Goal: Use online tool/utility: Utilize a website feature to perform a specific function

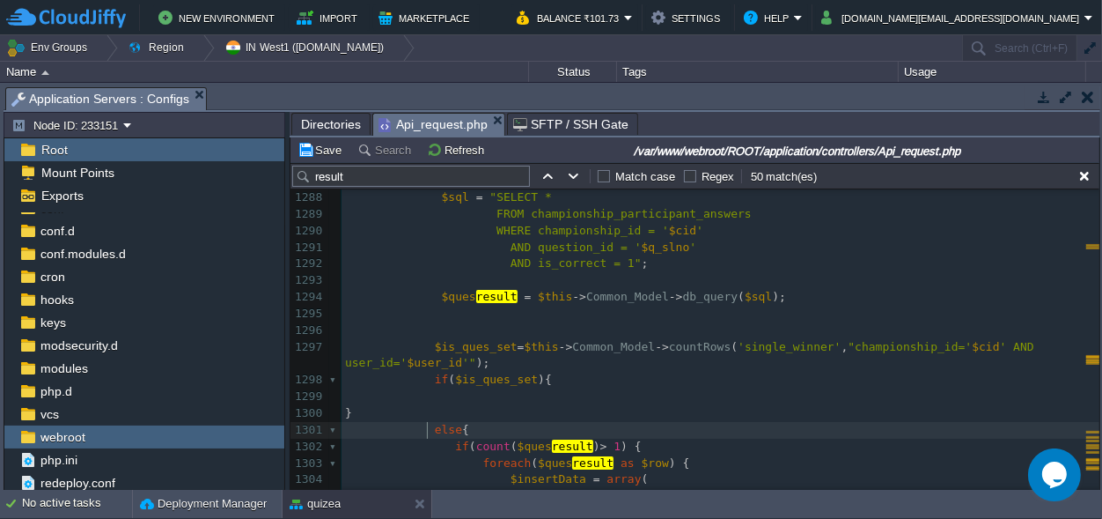
scroll to position [13, 81]
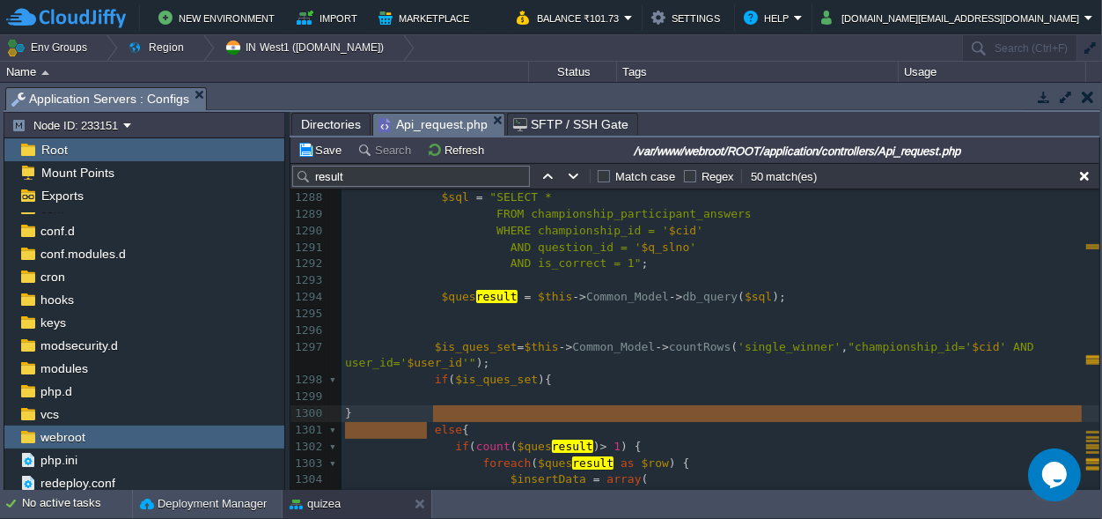
drag, startPoint x: 424, startPoint y: 429, endPoint x: 431, endPoint y: 417, distance: 13.0
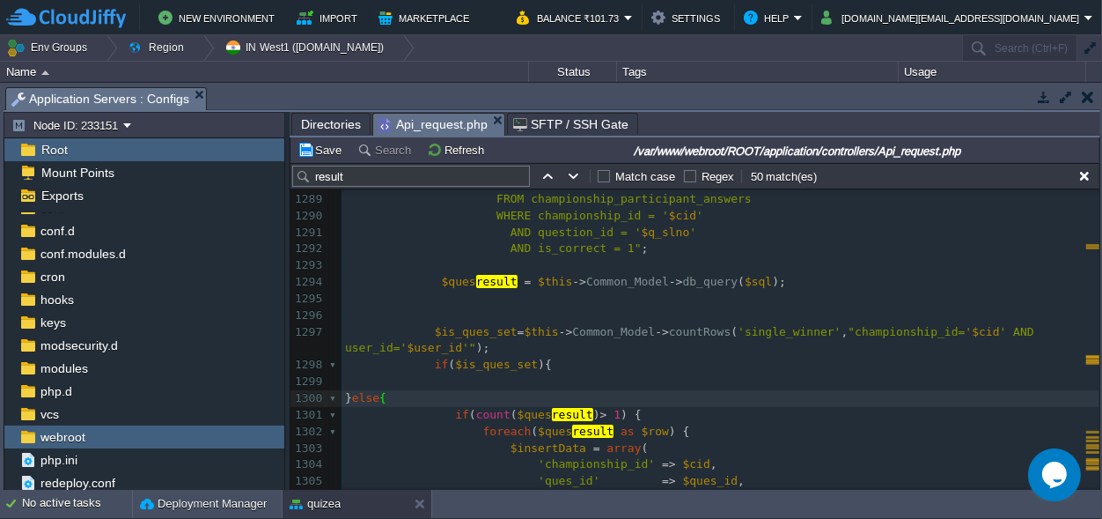
scroll to position [22000, 0]
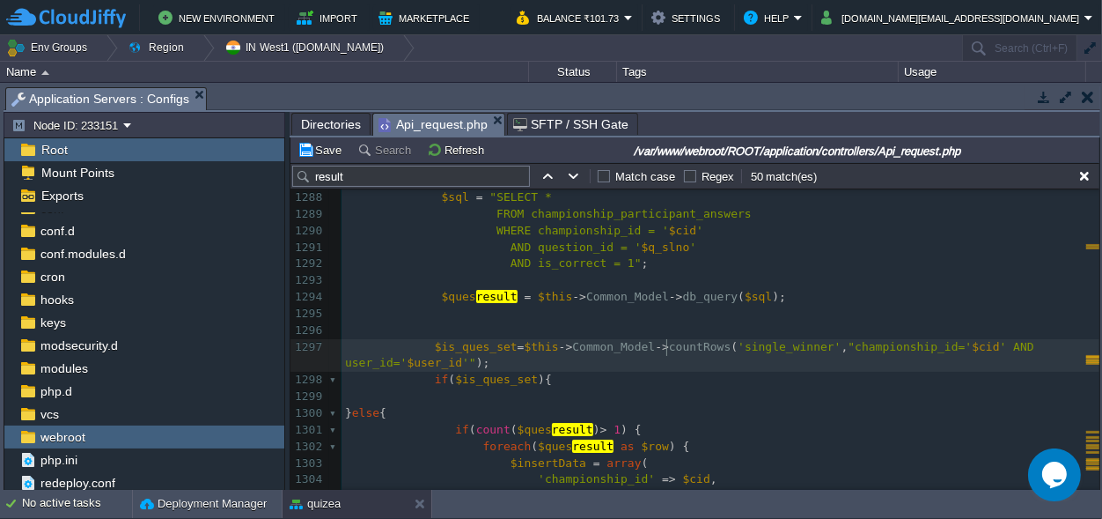
click at [669, 349] on span "countRows" at bounding box center [700, 346] width 62 height 13
type textarea "FetchData"
type textarea "."
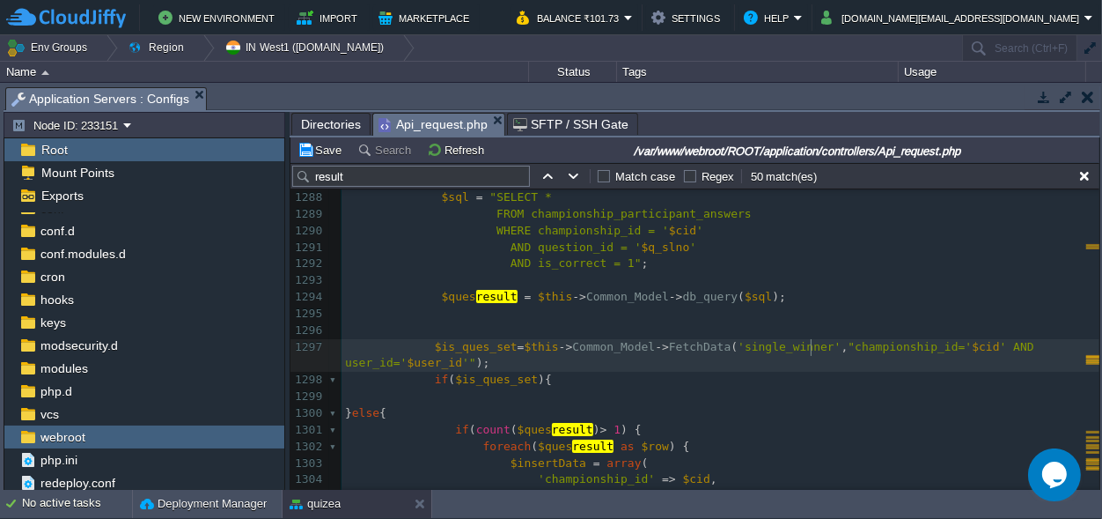
type textarea ","
type textarea "''"
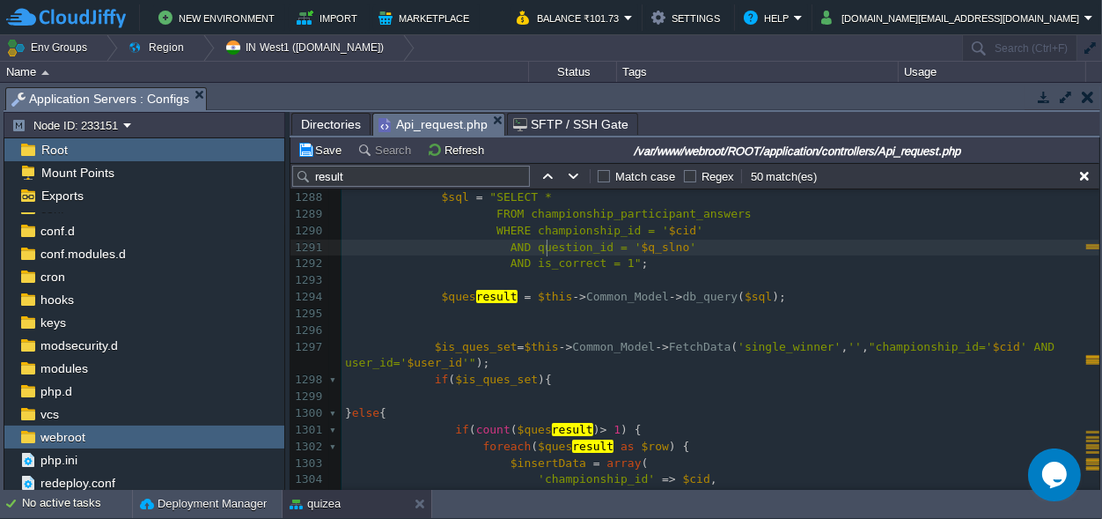
click at [545, 249] on span "AND question_id = '" at bounding box center [576, 246] width 131 height 13
type textarea "question_id"
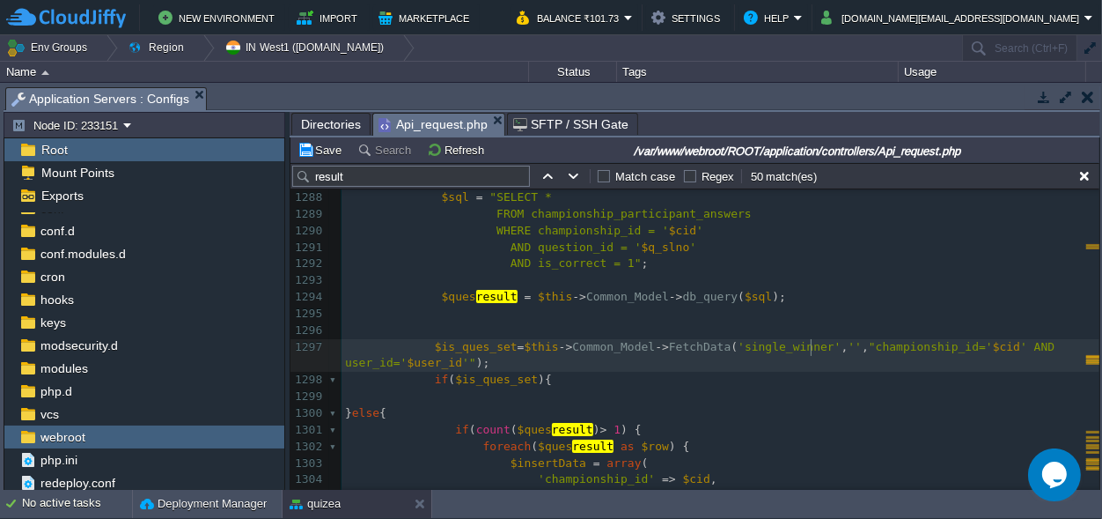
click at [848, 344] on span "''" at bounding box center [855, 346] width 14 height 13
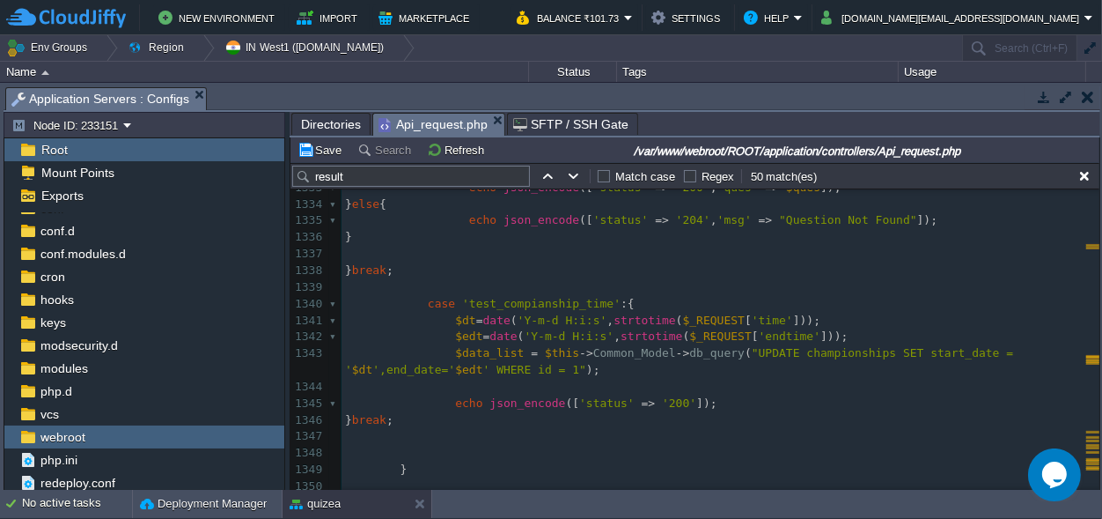
scroll to position [22742, 0]
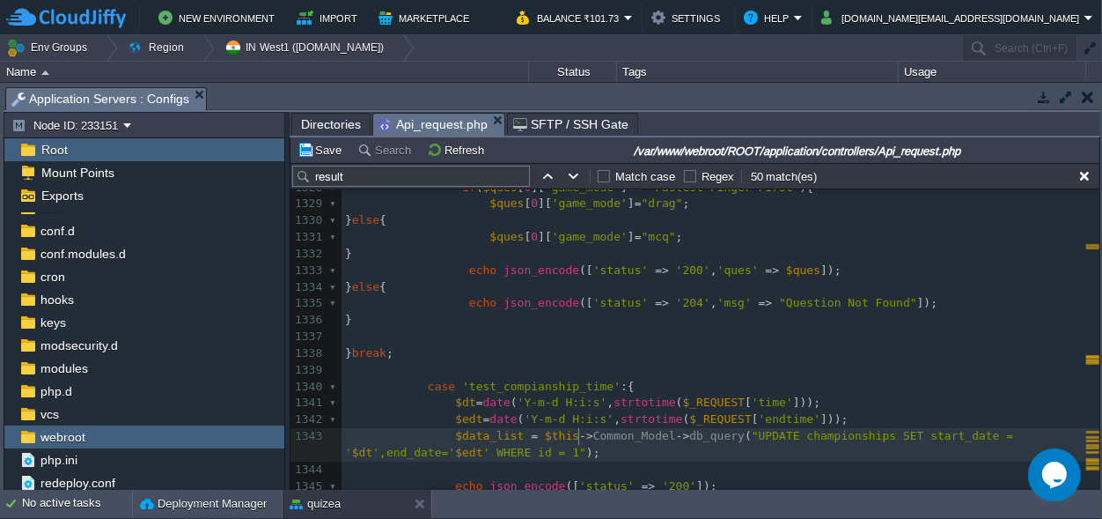
click at [603, 432] on pre "$data_list = $this -> Common_Model -> db_query ( "UPDATE championships SET star…" at bounding box center [721, 444] width 758 height 33
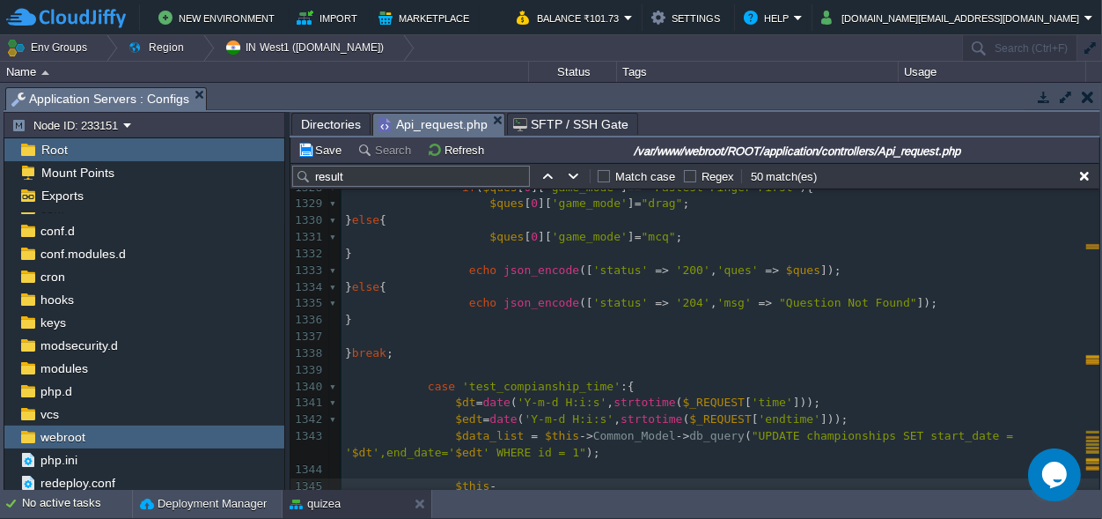
type textarea "$this->"
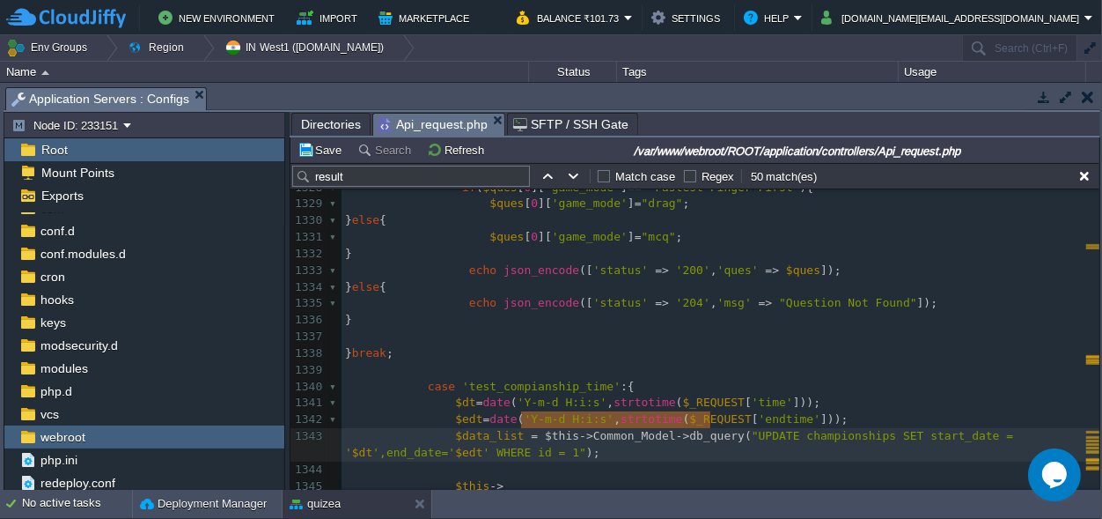
type textarea "$this->Common_Model->db_query"
drag, startPoint x: 712, startPoint y: 418, endPoint x: 525, endPoint y: 418, distance: 187.5
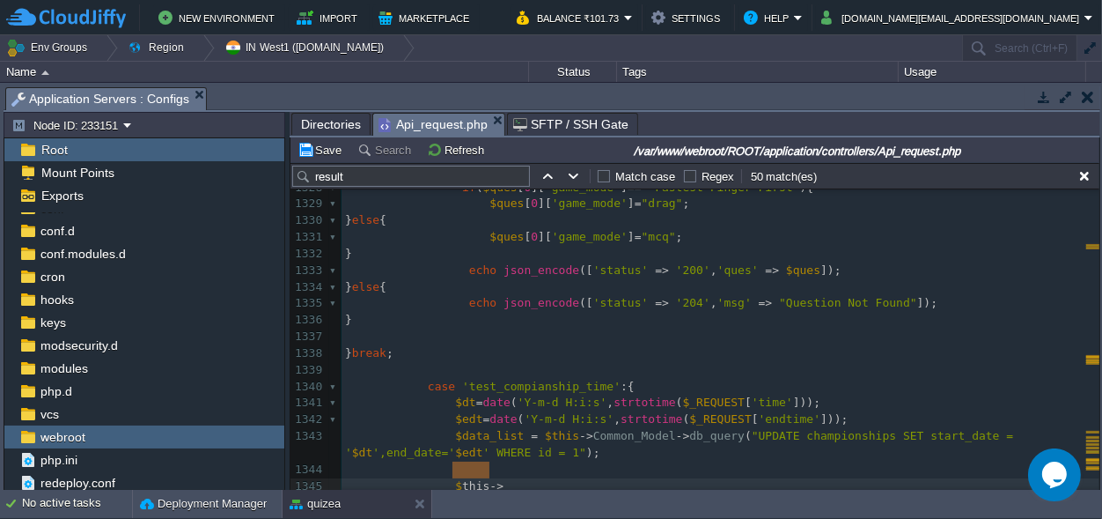
type textarea "$this->"
drag, startPoint x: 504, startPoint y: 470, endPoint x: 443, endPoint y: 468, distance: 60.8
click at [644, 478] on pre "$this -> Common_Model -> db_query" at bounding box center [721, 486] width 758 height 17
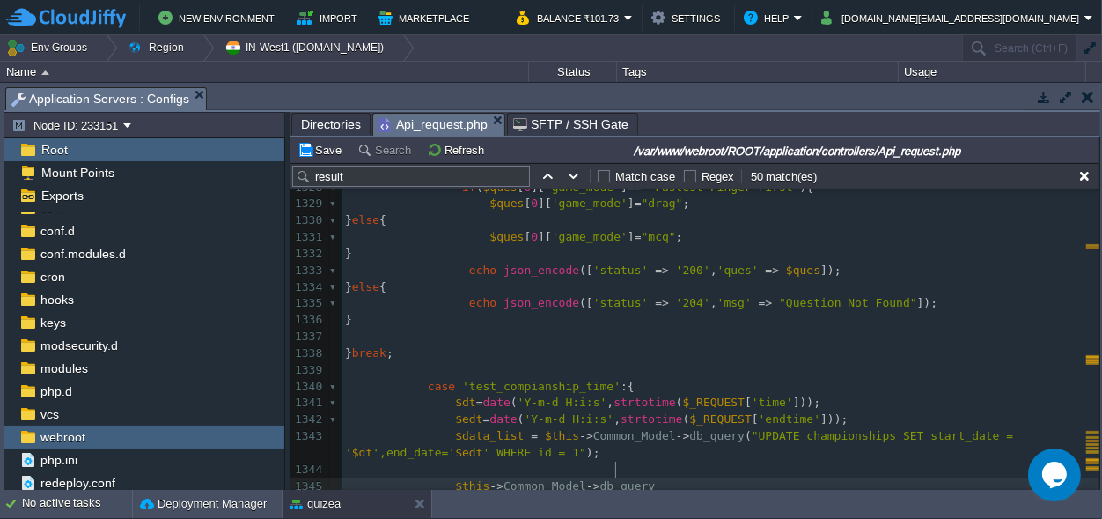
click at [616, 465] on div "xxxxxxxxxx $data = array ( 'status' => '200' , 'msg' => " result Declred" , 'ma…" at bounding box center [721, 461] width 758 height 962
type textarea "DelData();"
type textarea "''"
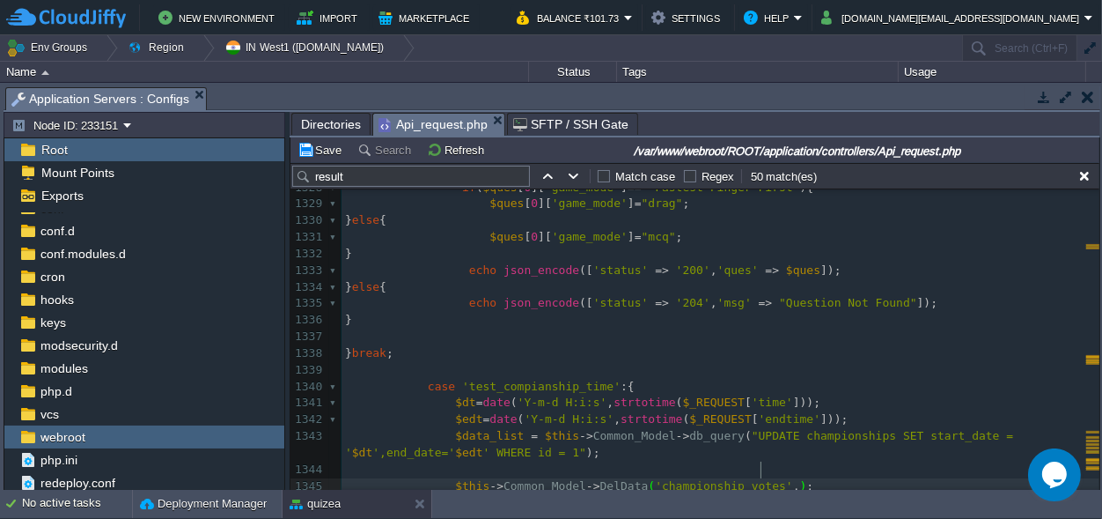
scroll to position [0, 6]
type textarea ","""
paste textarea "="
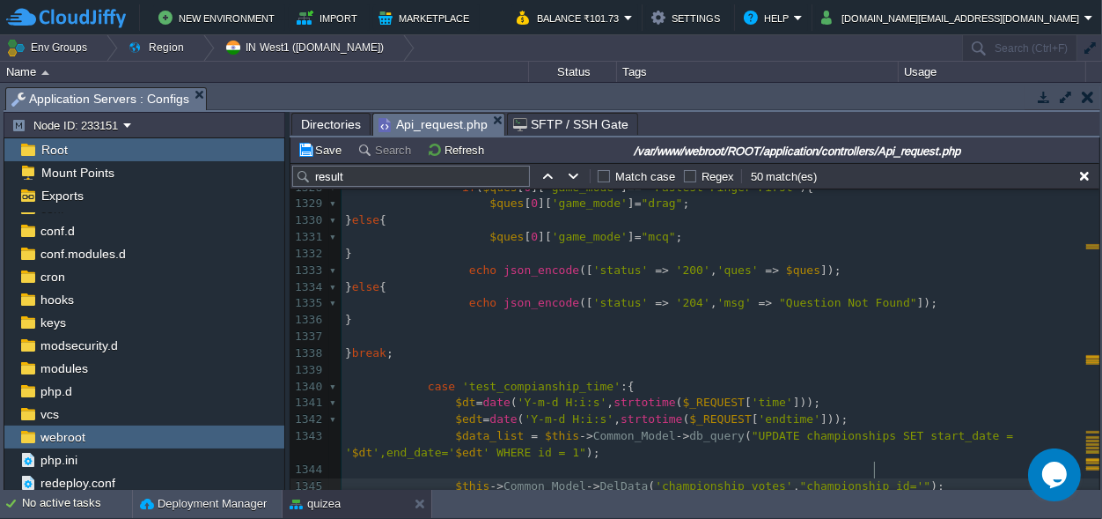
type textarea "=''"
type textarea "1"
click at [324, 146] on button "Save" at bounding box center [322, 150] width 49 height 16
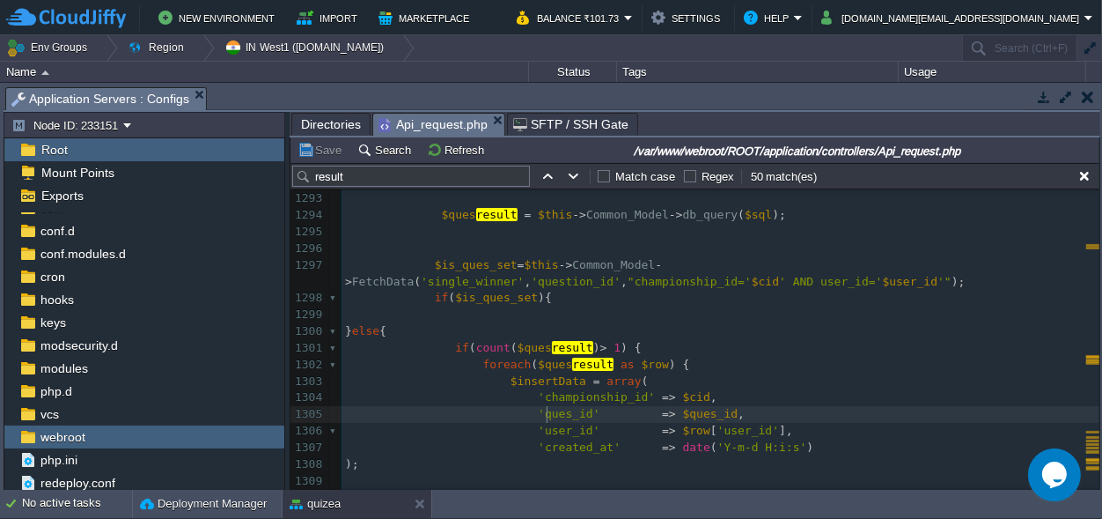
scroll to position [0, 0]
click at [543, 413] on span "'ques_id'" at bounding box center [569, 413] width 62 height 13
type textarea "ques_id"
click at [857, 261] on div "xxxxxxxxxx $this -> Common_Model -> DelData ( 'championship_votes' , "champions…" at bounding box center [721, 281] width 758 height 1012
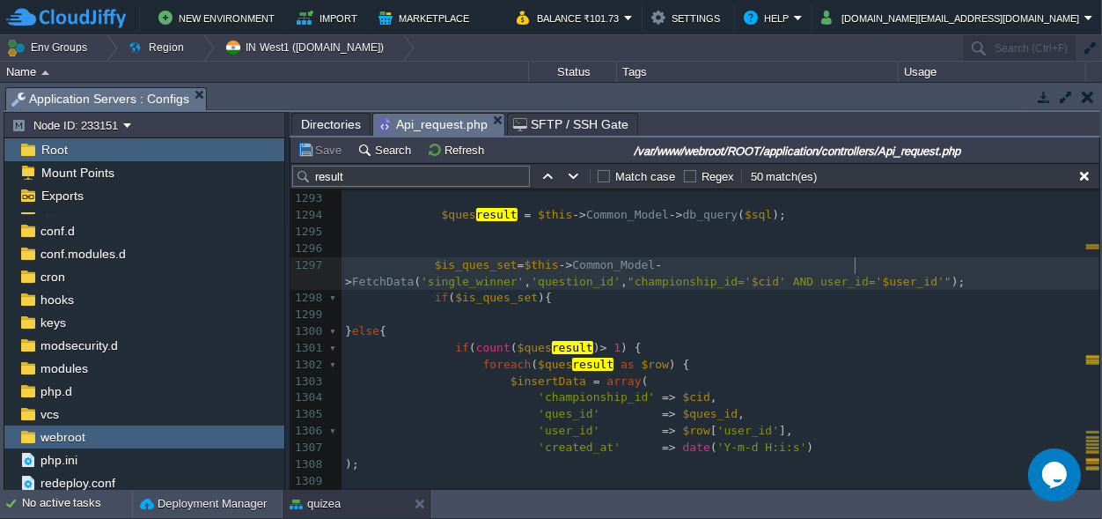
type textarea "question_id"
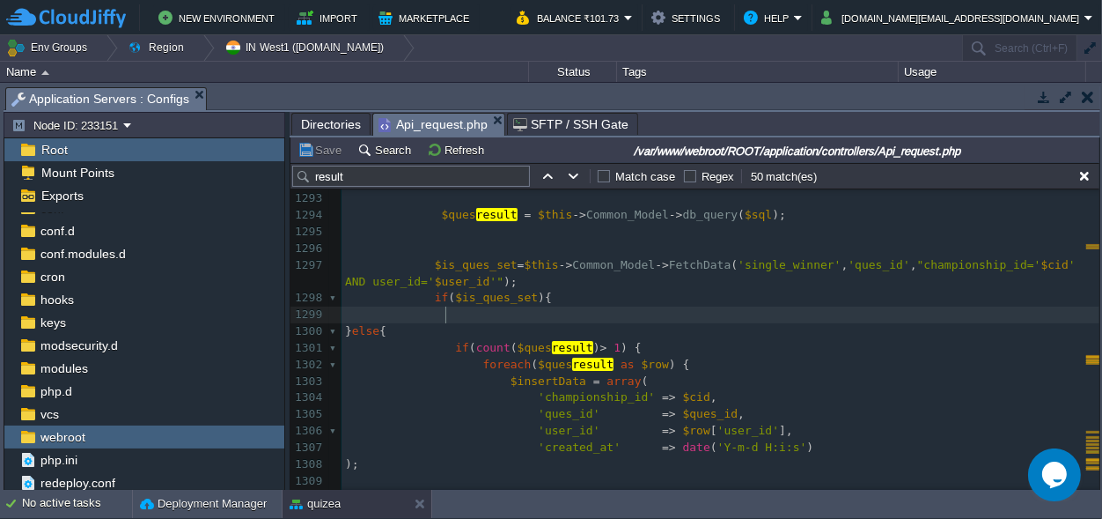
click at [467, 306] on pre at bounding box center [721, 314] width 758 height 17
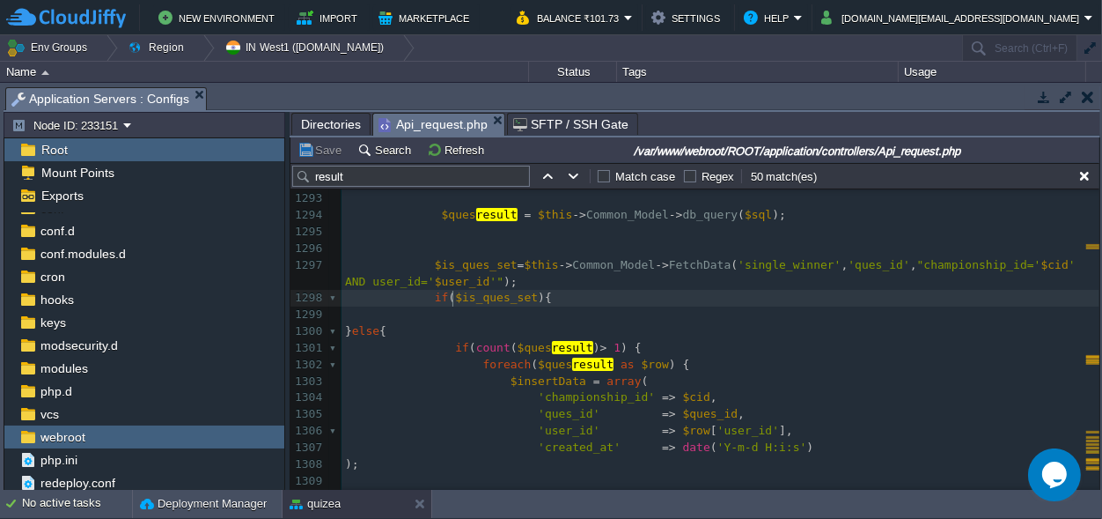
click at [453, 303] on div "xxxxxxxxxx $data = array ( 'status' => '200' , 'msg' => " result Declred" , 'ma…" at bounding box center [721, 281] width 758 height 1012
click at [451, 313] on div "xxxxxxxxxx $data = array ( 'status' => '200' , 'msg' => " result Declred" , 'ma…" at bounding box center [721, 281] width 758 height 1012
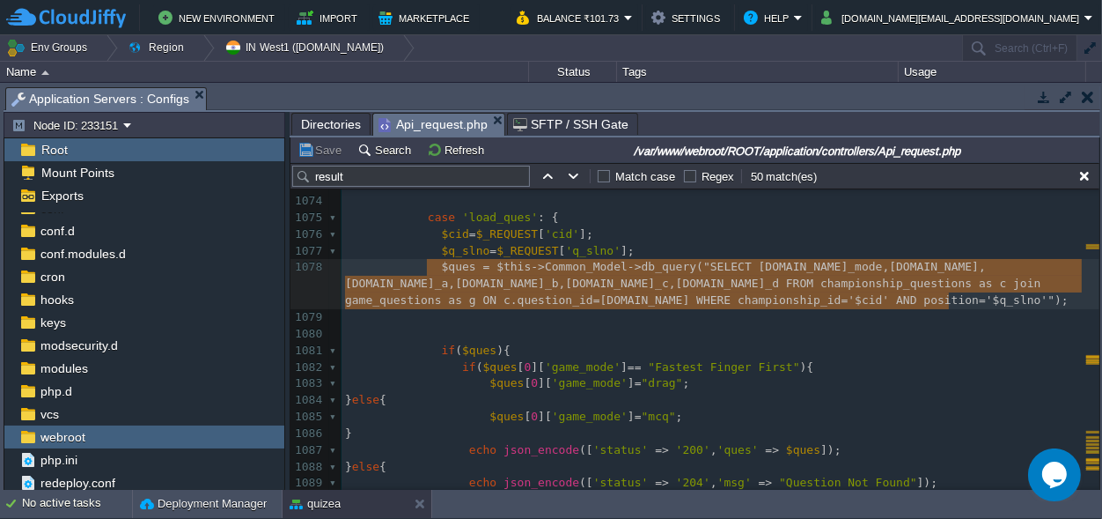
drag, startPoint x: 430, startPoint y: 262, endPoint x: 974, endPoint y: 296, distance: 545.1
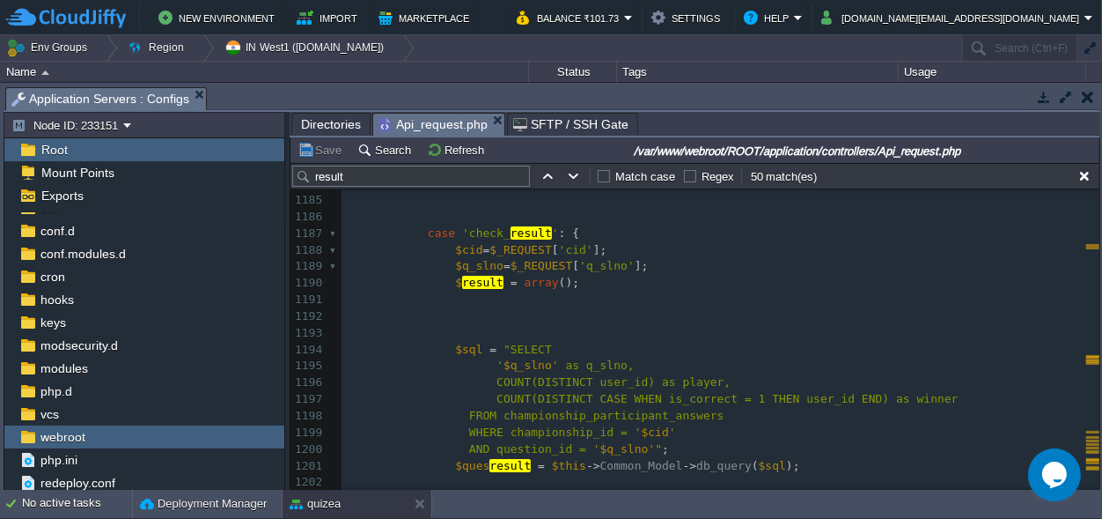
type textarea "$ques = $this->Common_Model->db_query("SELECT [DOMAIN_NAME]_mode,[DOMAIN_NAME],…"
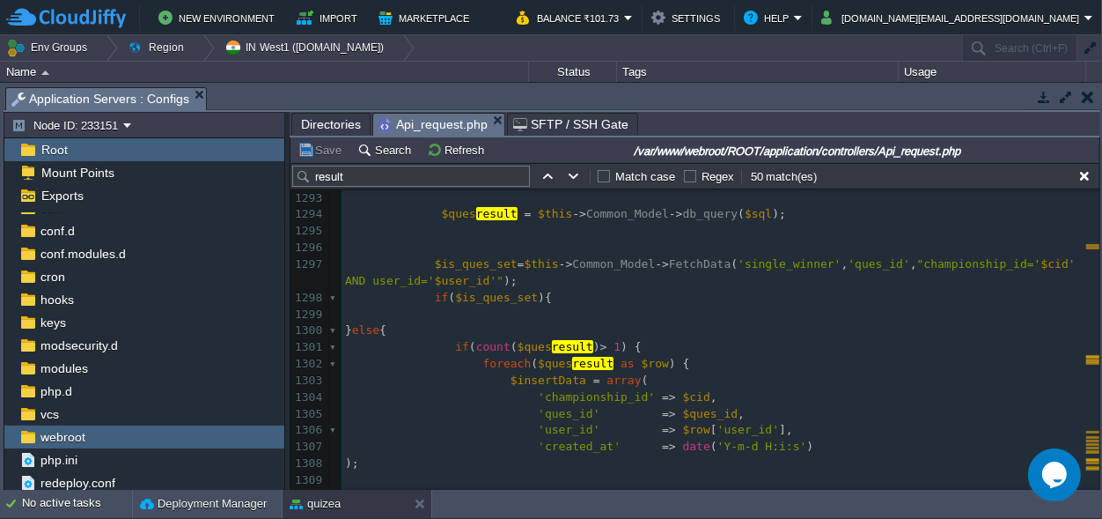
click at [458, 312] on pre at bounding box center [721, 314] width 758 height 17
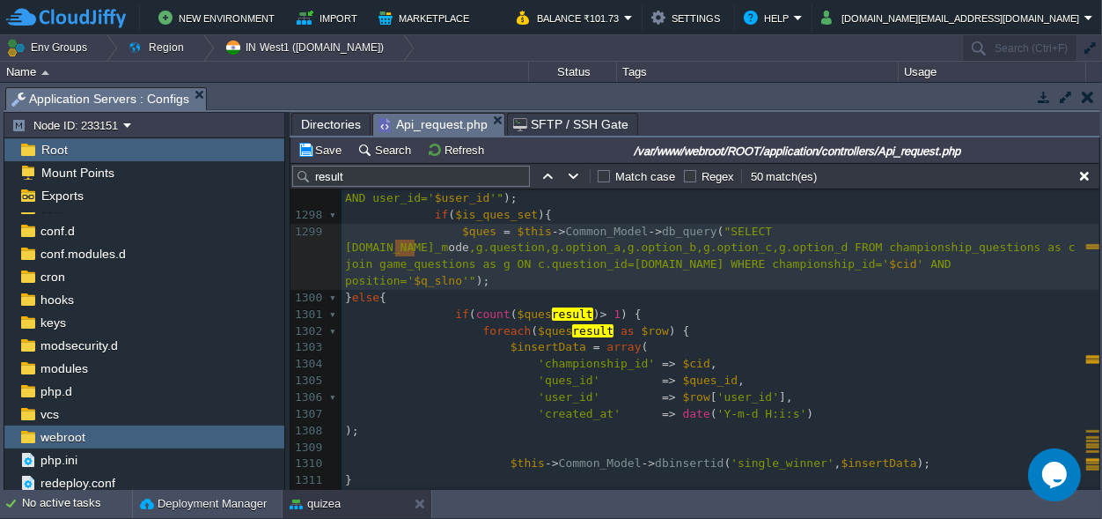
type textarea "[DOMAIN_NAME]_mode"
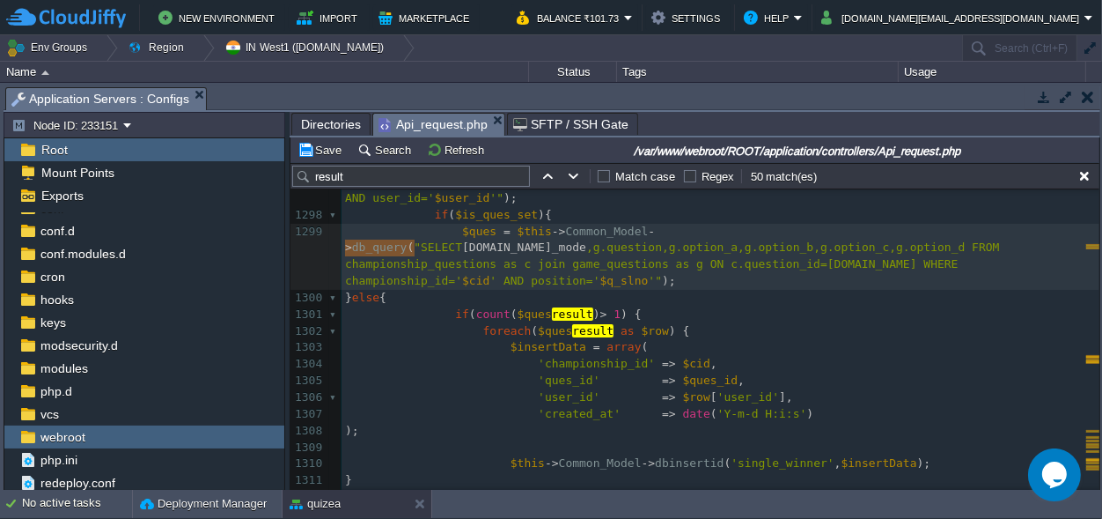
drag, startPoint x: 414, startPoint y: 245, endPoint x: 341, endPoint y: 244, distance: 73.1
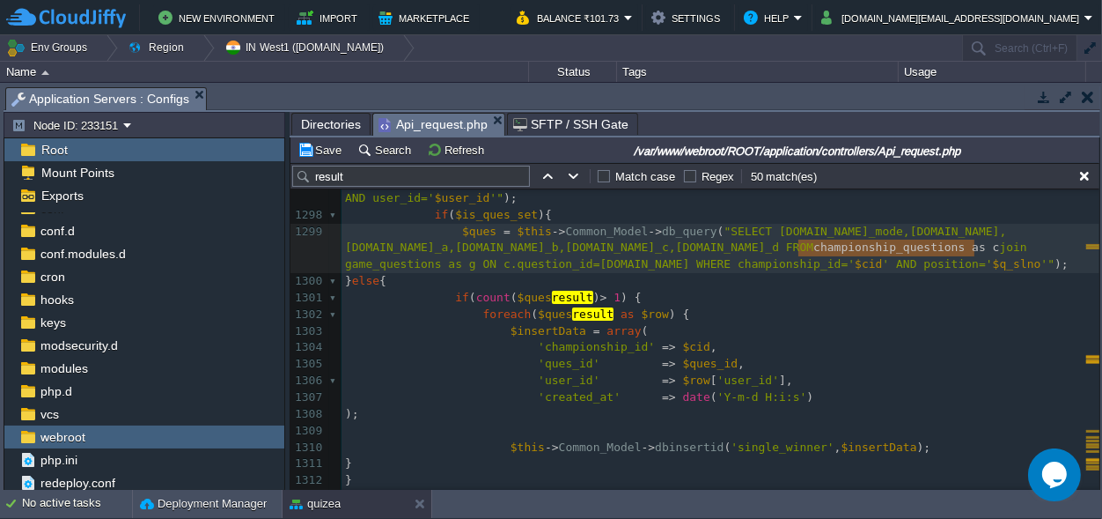
type textarea "championship_questions as c join"
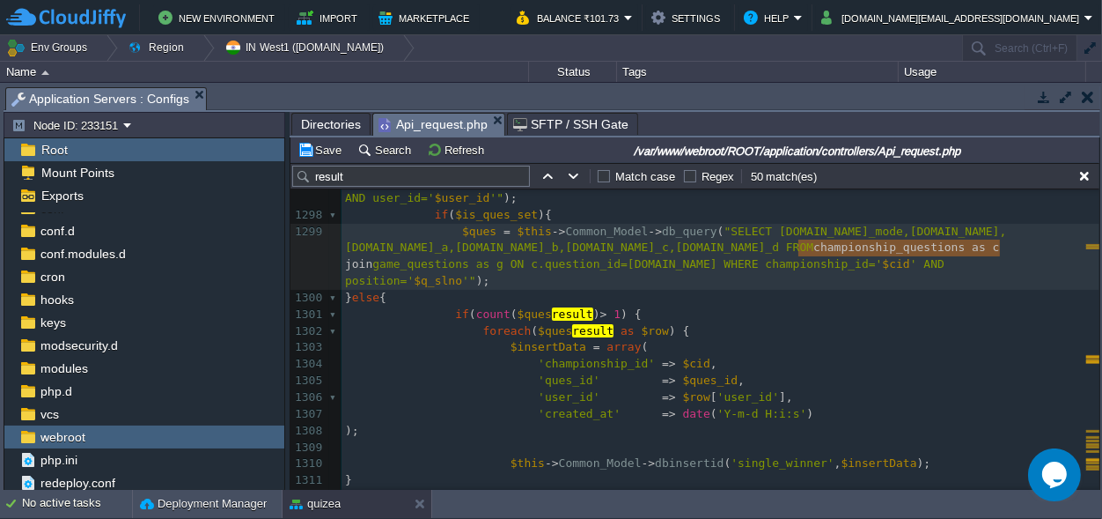
drag, startPoint x: 797, startPoint y: 247, endPoint x: 997, endPoint y: 248, distance: 199.9
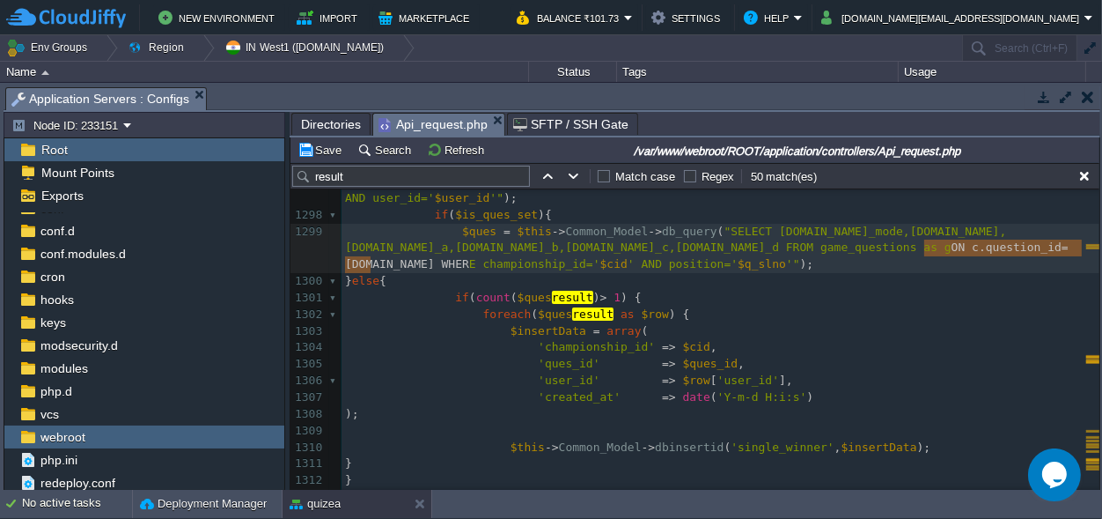
type textarea "ON c.question_id=[DOMAIN_NAME]"
drag, startPoint x: 924, startPoint y: 244, endPoint x: 343, endPoint y: 267, distance: 580.6
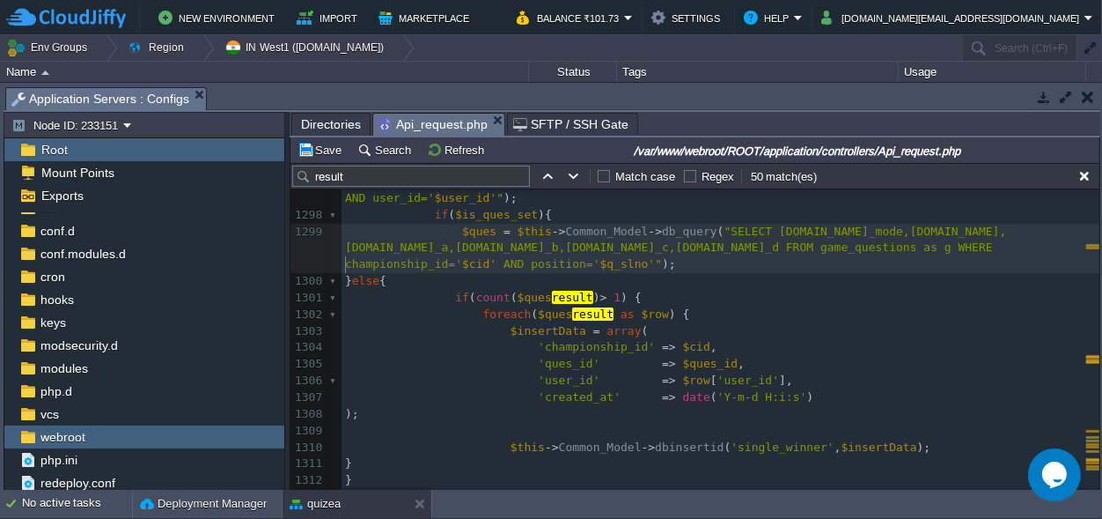
click at [348, 263] on div "xxxxxxxxxx $data = array ( 'status' => '200' , 'msg' => " result Declred" , 'ma…" at bounding box center [721, 297] width 758 height 747
type textarea "championship_id='$cid' AND position='$q_slno'"
drag, startPoint x: 625, startPoint y: 261, endPoint x: 336, endPoint y: 258, distance: 288.8
type textarea "[DOMAIN_NAME]=''"
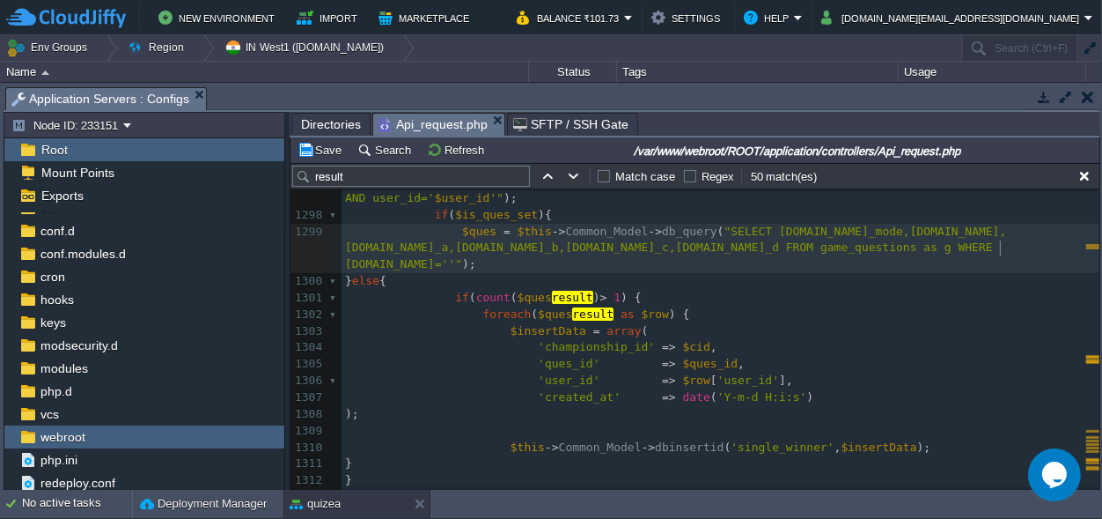
scroll to position [0, 0]
click at [480, 213] on div "xxxxxxxxxx $data = array ( 'status' => '200' , 'msg' => " result Declred" , 'ma…" at bounding box center [721, 297] width 758 height 747
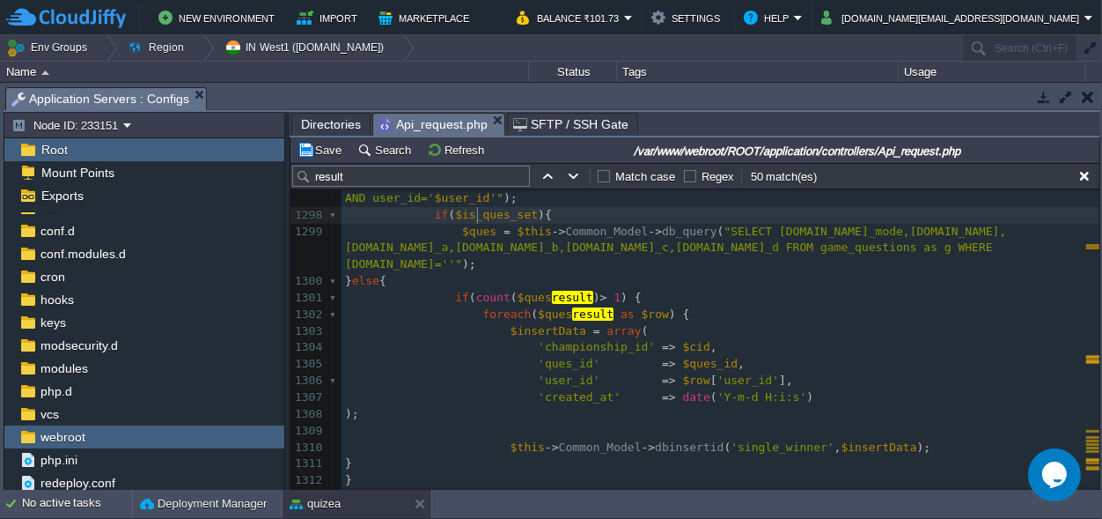
type textarea "$is_ques_set"
click at [999, 243] on span ""SELECT [DOMAIN_NAME]_mode,[DOMAIN_NAME],[DOMAIN_NAME]_a,[DOMAIN_NAME]_b,[DOMAI…" at bounding box center [675, 248] width 661 height 47
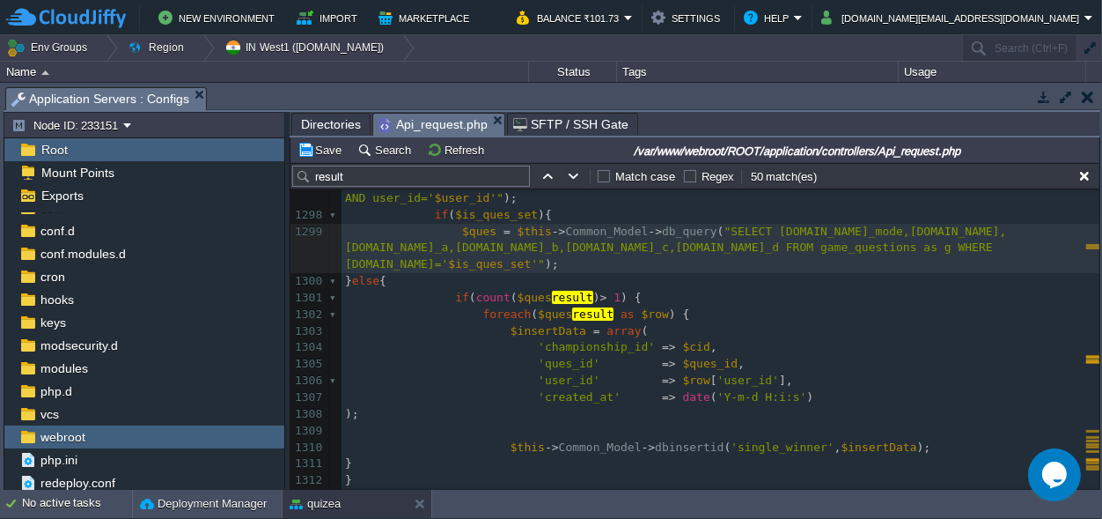
click at [502, 267] on pre "$ques = $this -> Common_Model -> db_query ( "SELECT [DOMAIN_NAME]_mode,[DOMAIN_…" at bounding box center [721, 249] width 758 height 50
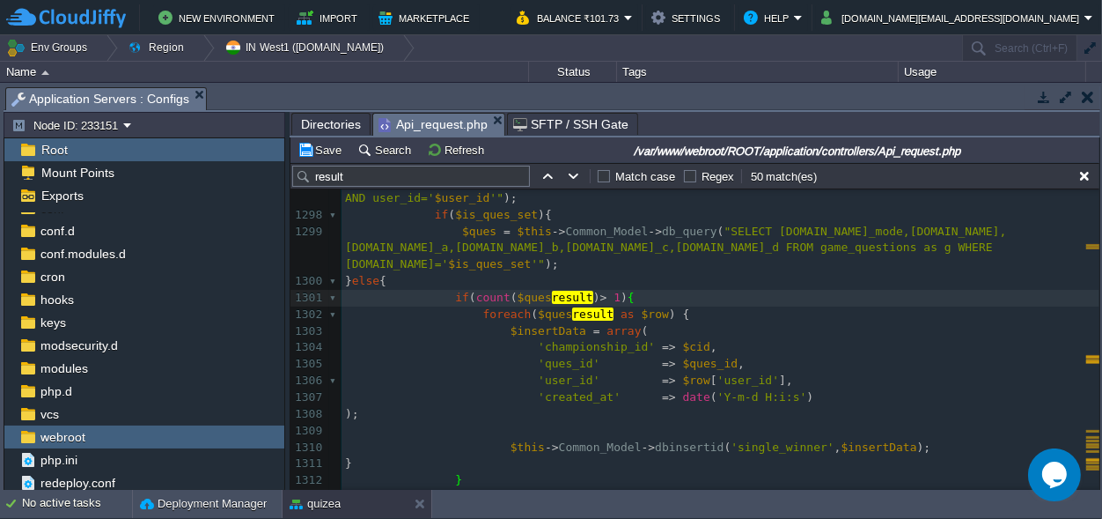
scroll to position [22246, 0]
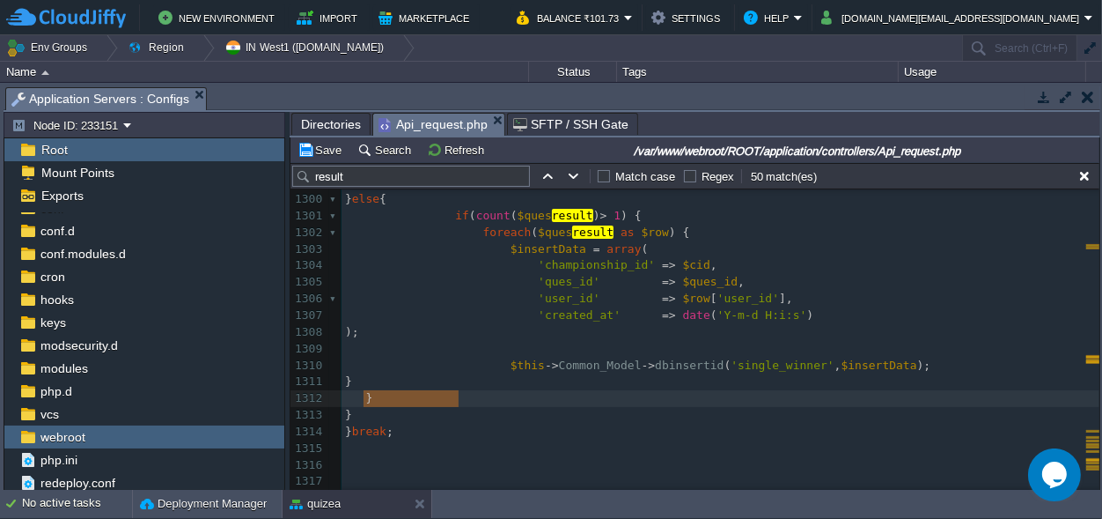
type textarea "}"
drag, startPoint x: 461, startPoint y: 401, endPoint x: 358, endPoint y: 390, distance: 103.5
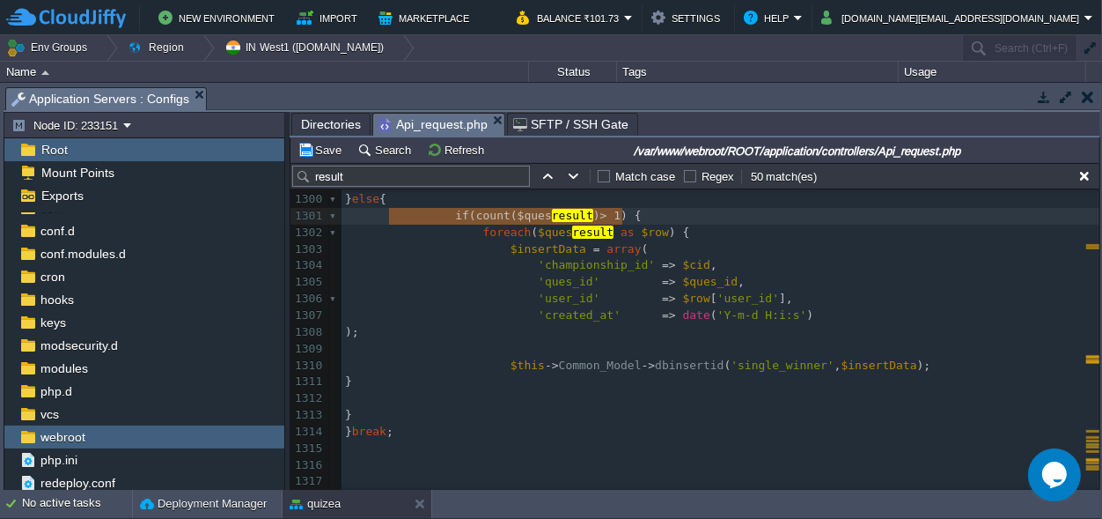
scroll to position [0, 276]
type textarea "if(count($quesresult) > 1) {"
drag, startPoint x: 644, startPoint y: 212, endPoint x: 334, endPoint y: 211, distance: 309.9
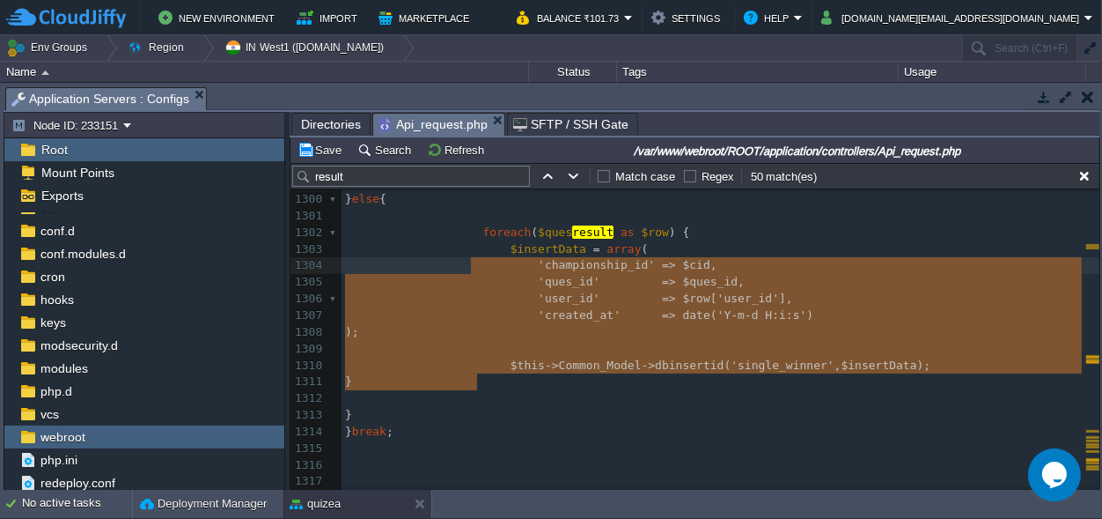
scroll to position [123, 132]
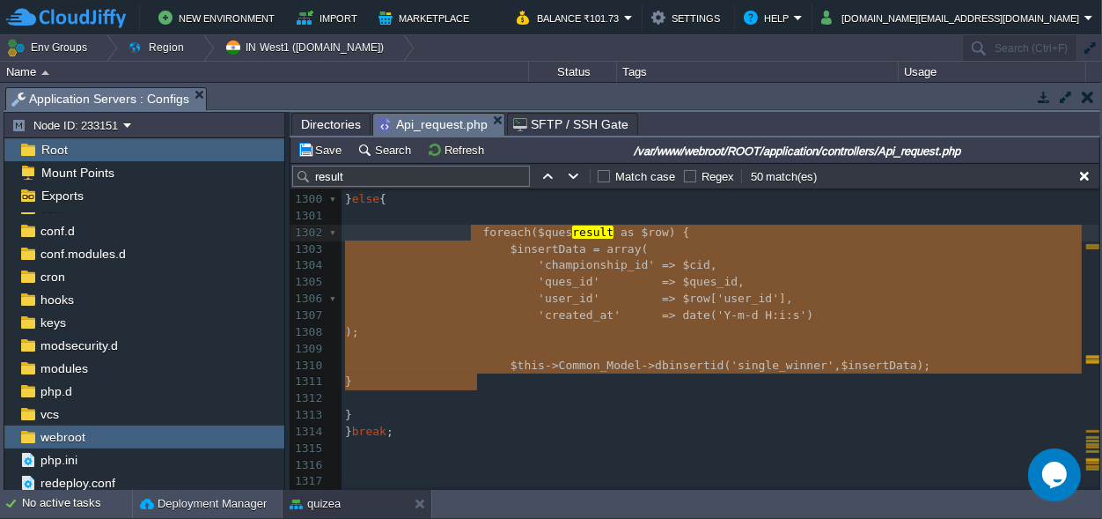
drag, startPoint x: 488, startPoint y: 377, endPoint x: 469, endPoint y: 228, distance: 149.9
type textarea "foreach($quesresult as $row) { $insertData = array( 'championship_id' => $cid, …"
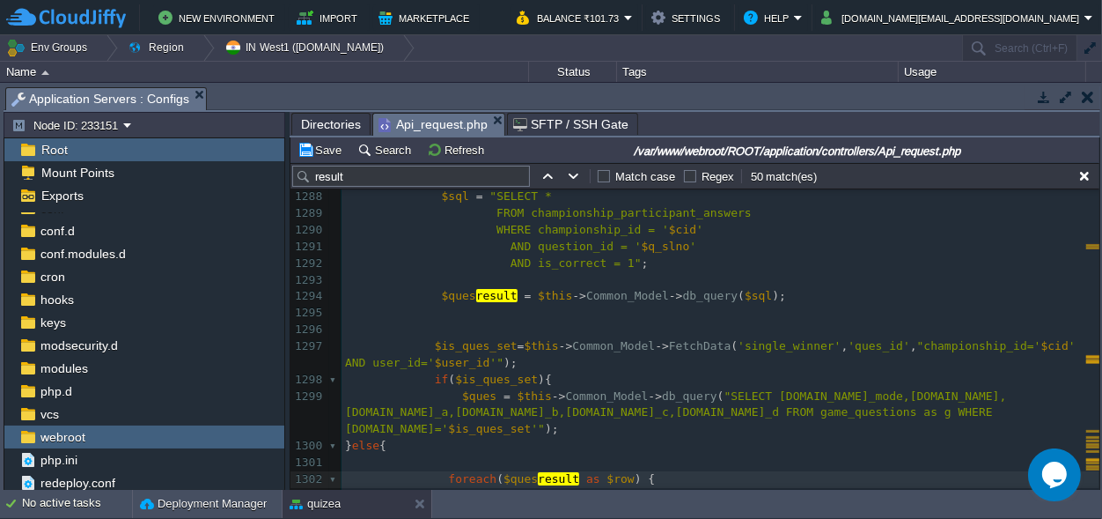
scroll to position [21917, 0]
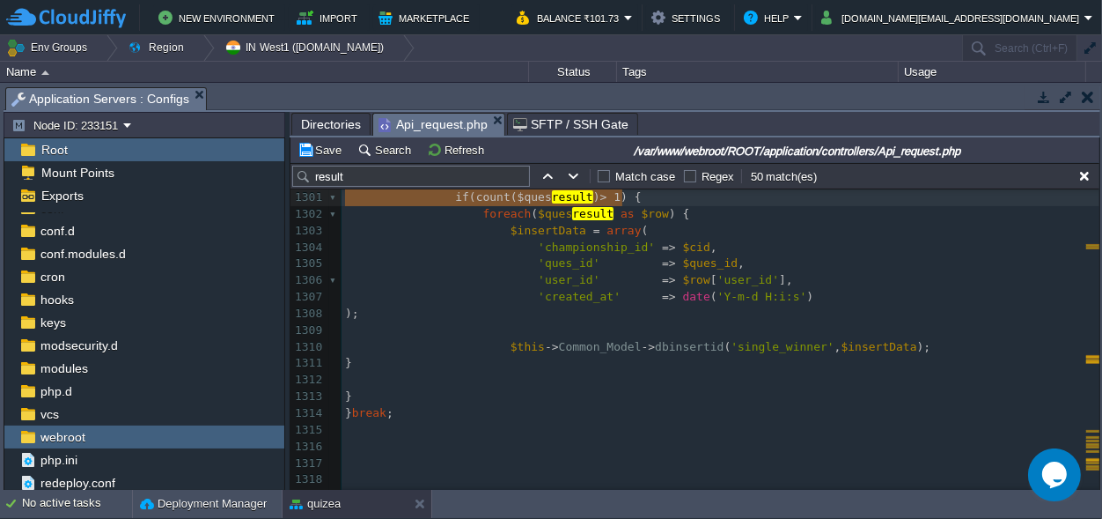
type textarea "}"
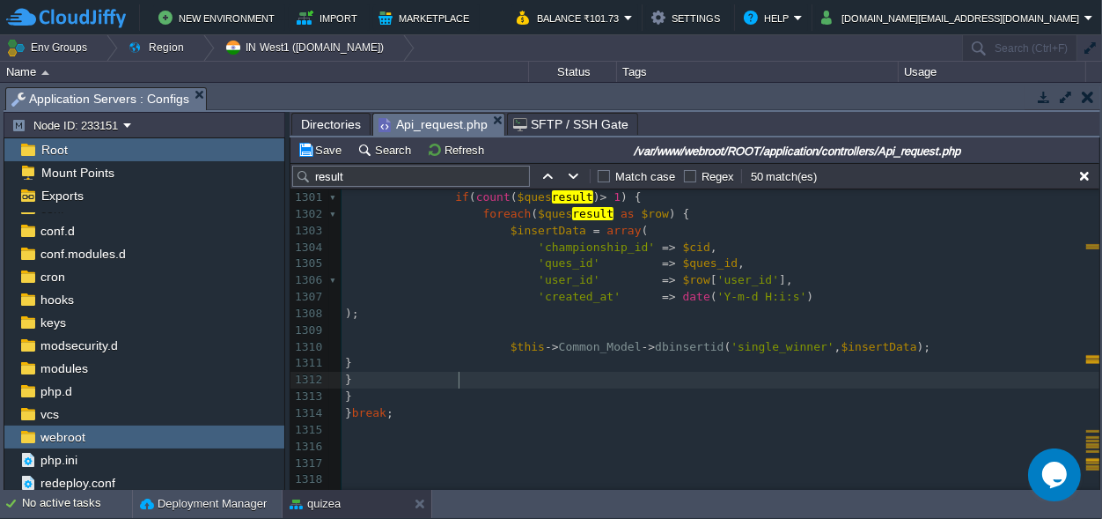
click at [352, 381] on span "}" at bounding box center [348, 378] width 7 height 13
type textarea "else{}"
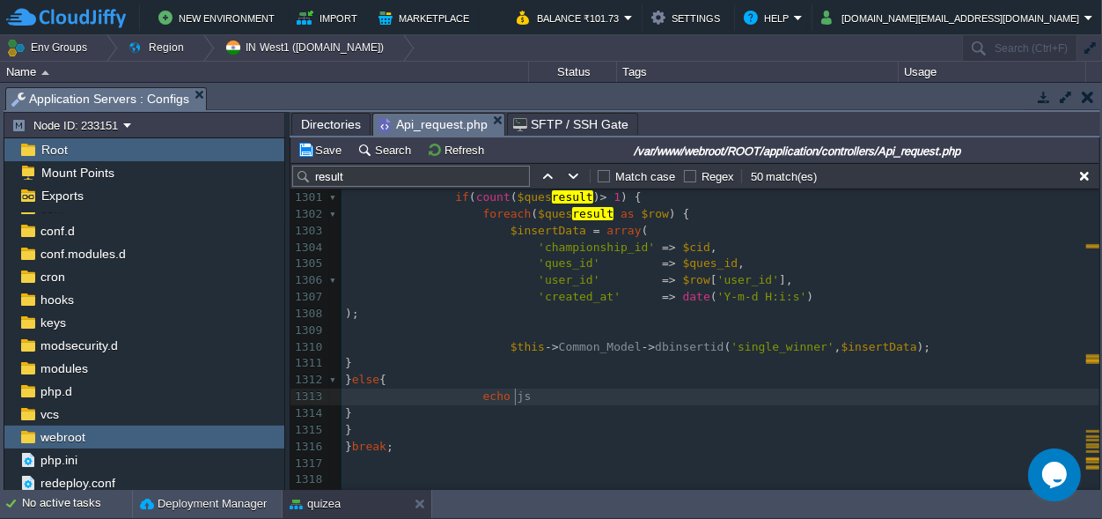
type textarea "echo jso"
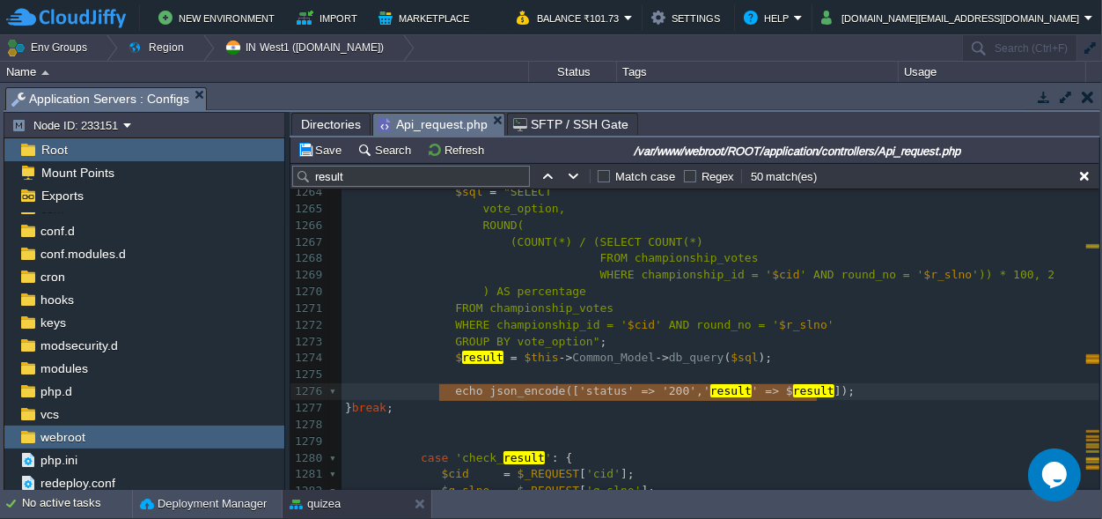
type textarea "echo json_encode(['status' => '200', 'result' => $result]);"
drag, startPoint x: 839, startPoint y: 393, endPoint x: 447, endPoint y: 397, distance: 391.8
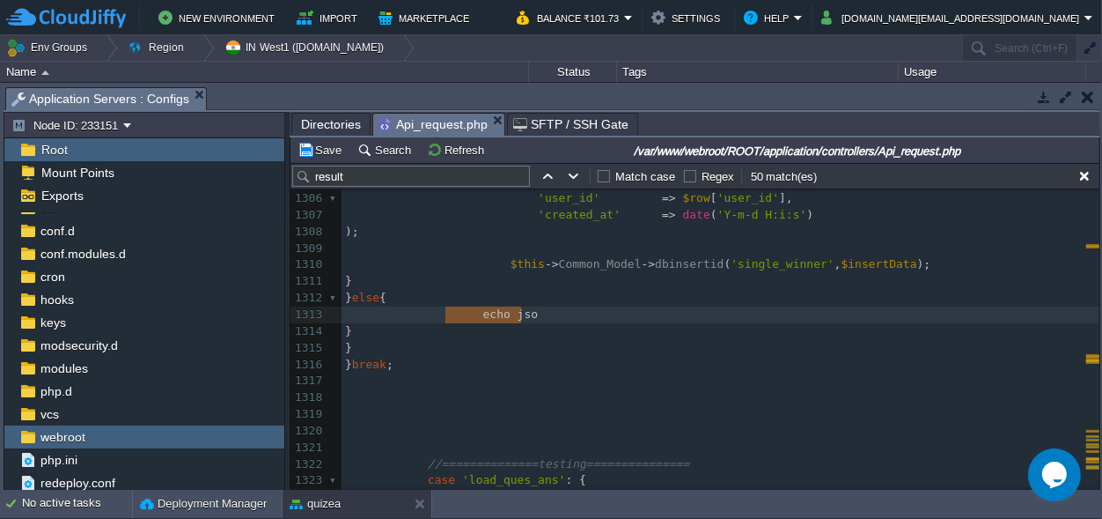
type textarea "echo jso"
drag, startPoint x: 535, startPoint y: 313, endPoint x: 470, endPoint y: 313, distance: 65.2
paste textarea
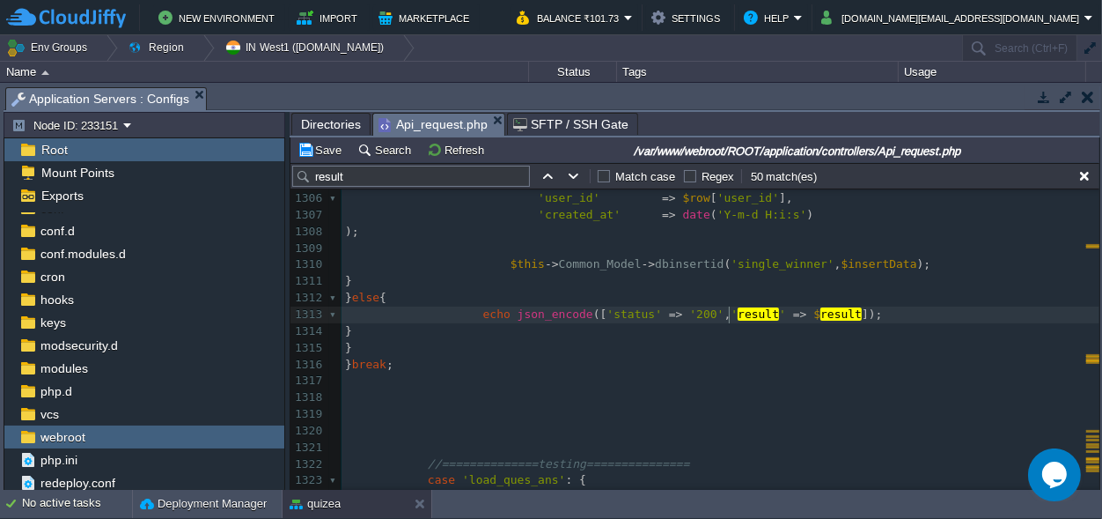
click at [729, 314] on div "xxxxxxxxxx $data = array ( 'status' => '200' , 'msg' => " result Declred" , 'ma…" at bounding box center [721, 199] width 758 height 1012
type textarea "msg"
click at [781, 311] on div "xxxxxxxxxx $data = array ( 'status' => '200' , 'msg' => " result Declred" , 'ma…" at bounding box center [721, 199] width 758 height 1012
type textarea "$result"
type textarea """"
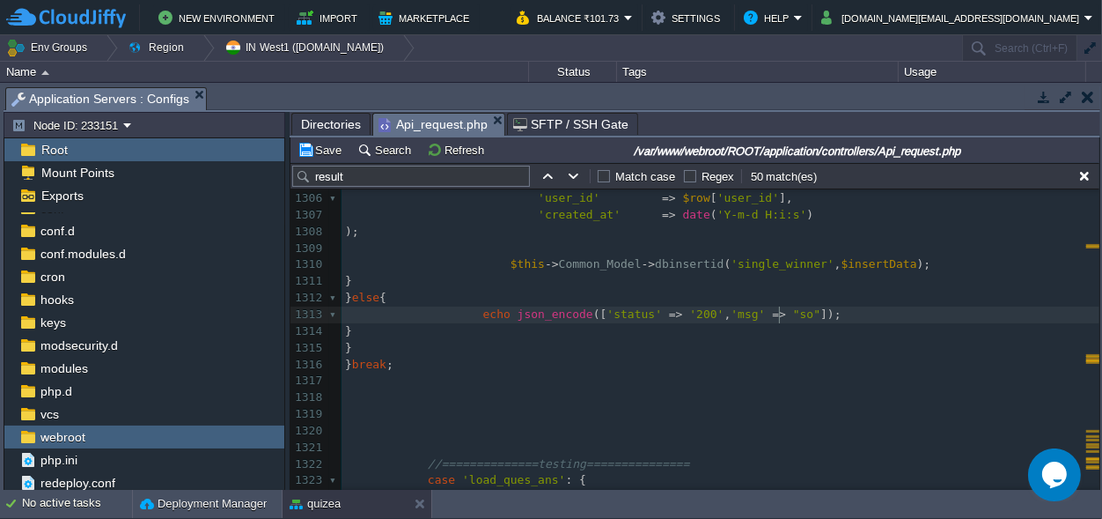
type textarea "som"
type textarea "Single winner Detect"
click at [945, 318] on pre "echo json_encode ([ 'status' => '200' , 'msg' => "Single winner Detect" ]);" at bounding box center [721, 314] width 758 height 17
type textarea "exit;"
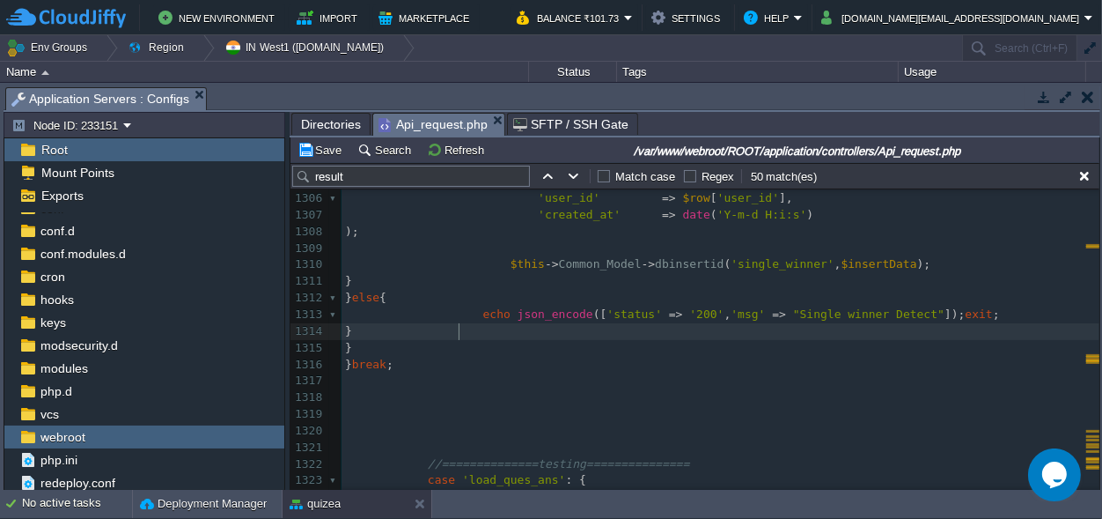
click at [459, 325] on div "xxxxxxxxxx $data = array ( 'status' => '200' , 'msg' => " result Declred" , 'ma…" at bounding box center [721, 199] width 758 height 1012
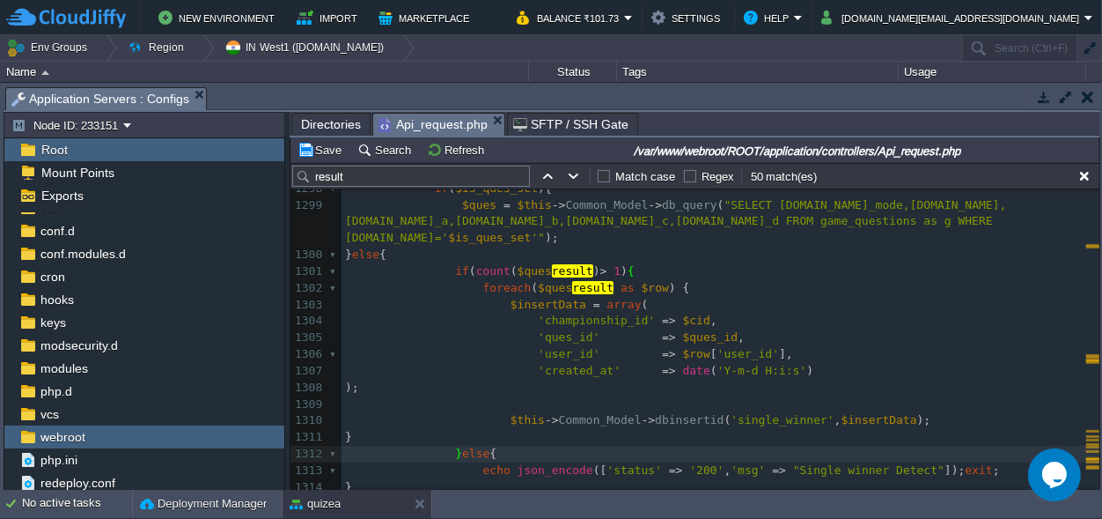
scroll to position [22182, 0]
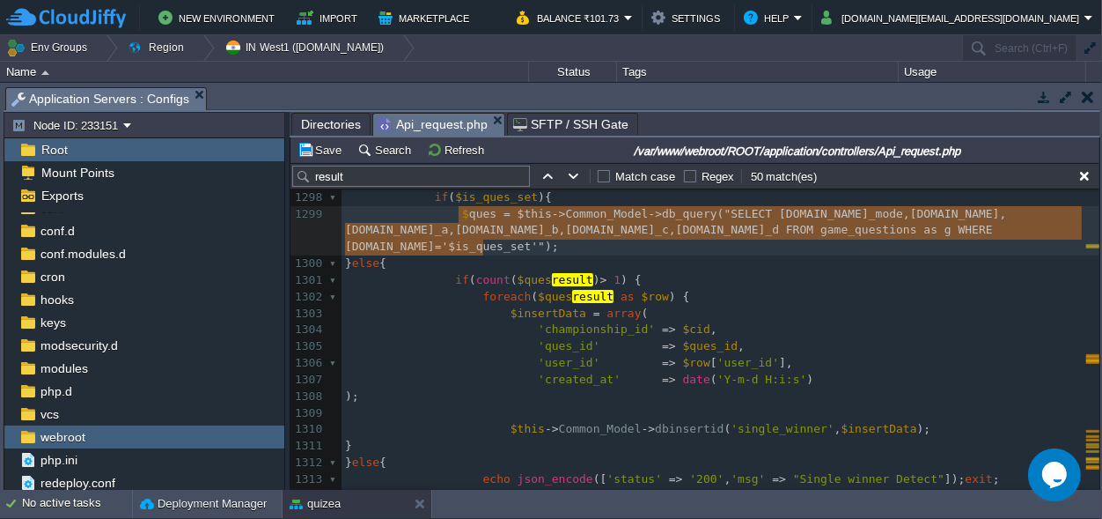
type textarea "$ques = $this->Common_Model->db_query("SELECT [DOMAIN_NAME]_mode,[DOMAIN_NAME],…"
drag, startPoint x: 497, startPoint y: 247, endPoint x: 453, endPoint y: 211, distance: 55.7
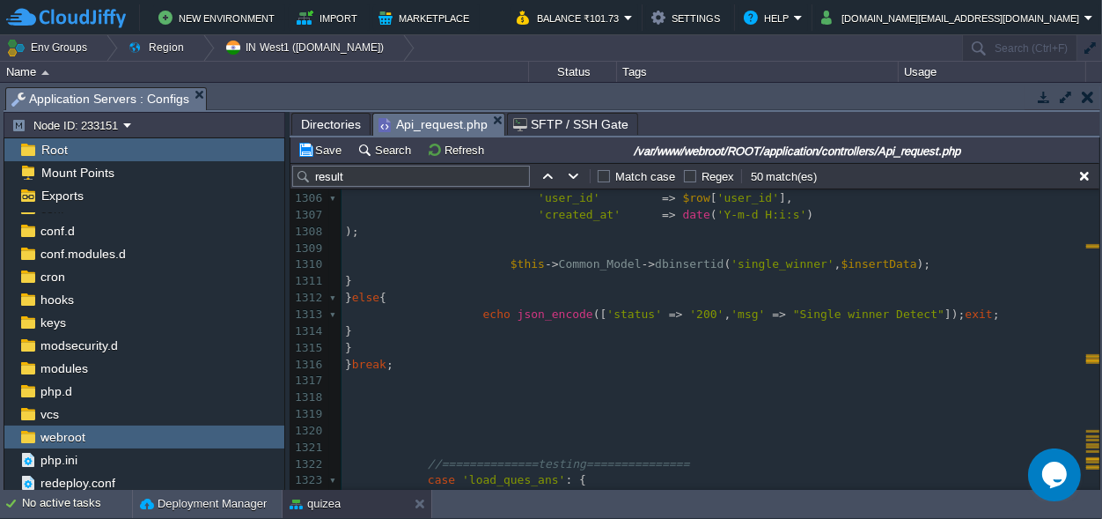
scroll to position [0, 0]
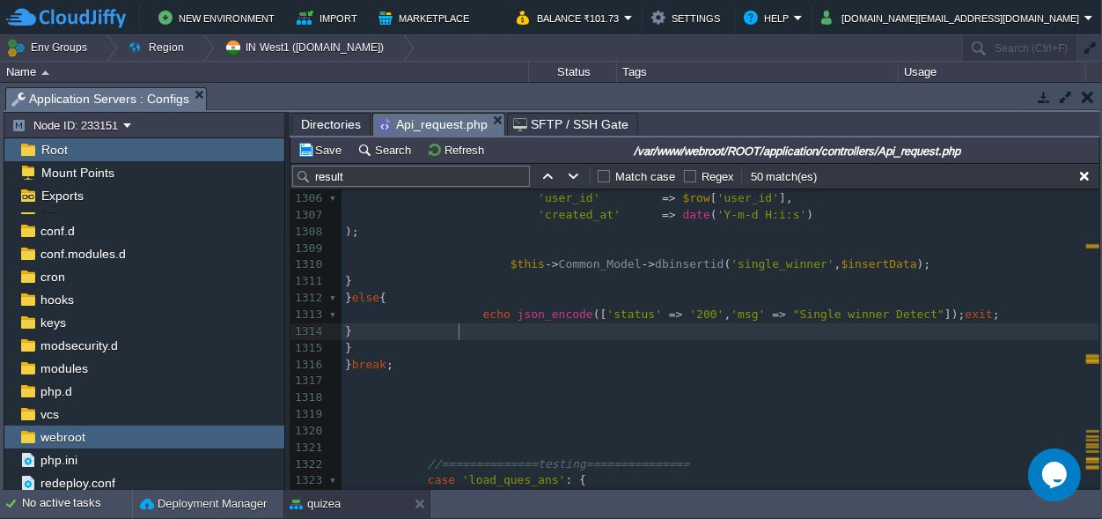
click at [468, 334] on pre "}" at bounding box center [721, 331] width 758 height 17
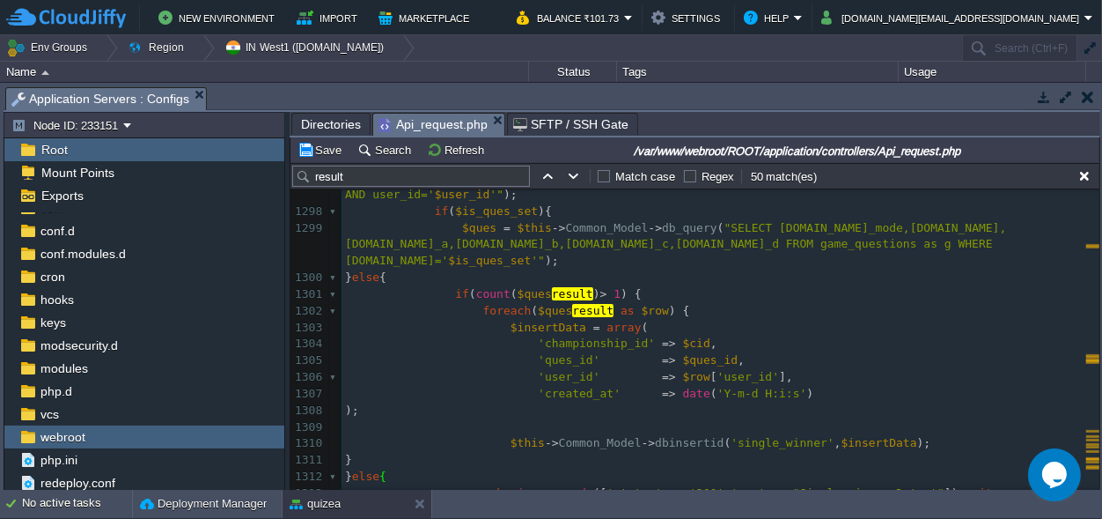
scroll to position [22182, 0]
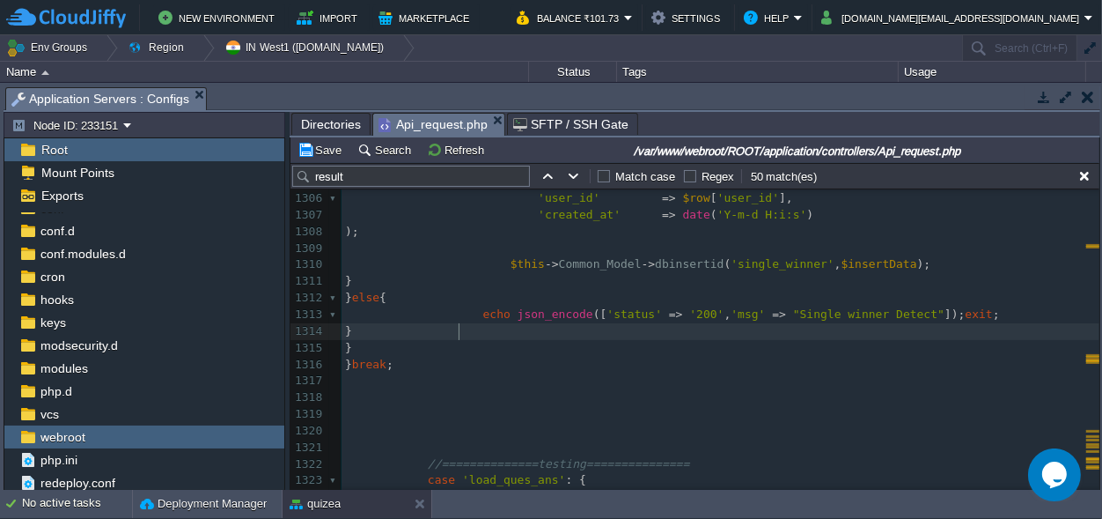
click at [460, 333] on div "xxxxxxxxxx $data = array ( 'status' => '200' , 'msg' => " result Declred" , 'ma…" at bounding box center [721, 199] width 758 height 1012
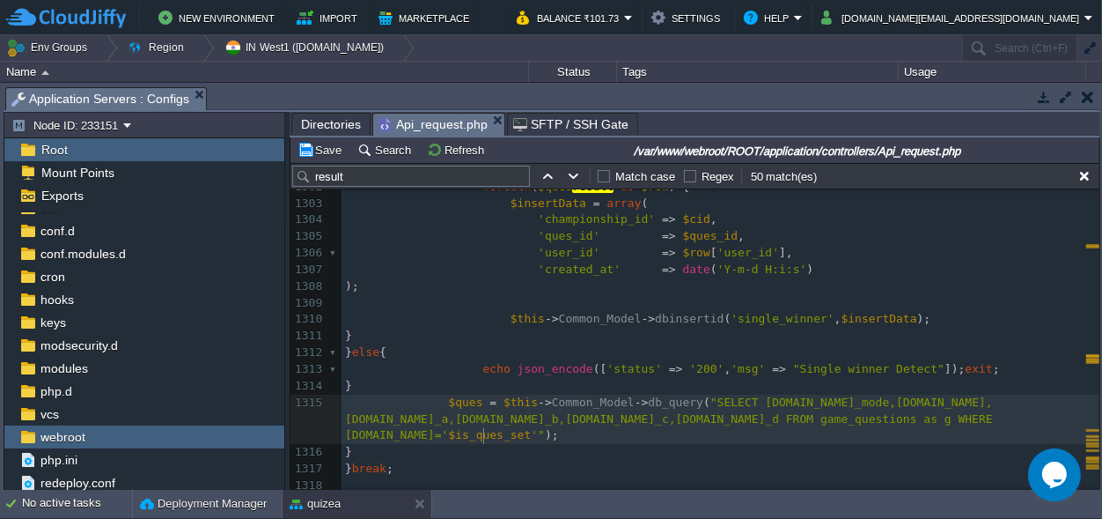
scroll to position [22266, 0]
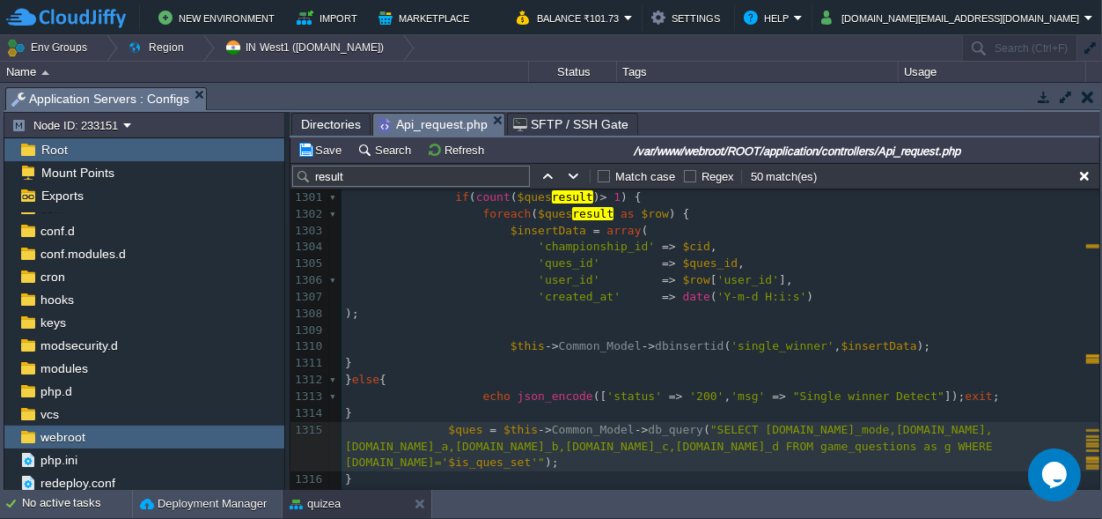
click at [693, 269] on div "xxxxxxxxxx $data = array ( 'status' => '200' , 'msg' => " result Declred" , 'ma…" at bounding box center [721, 306] width 758 height 1062
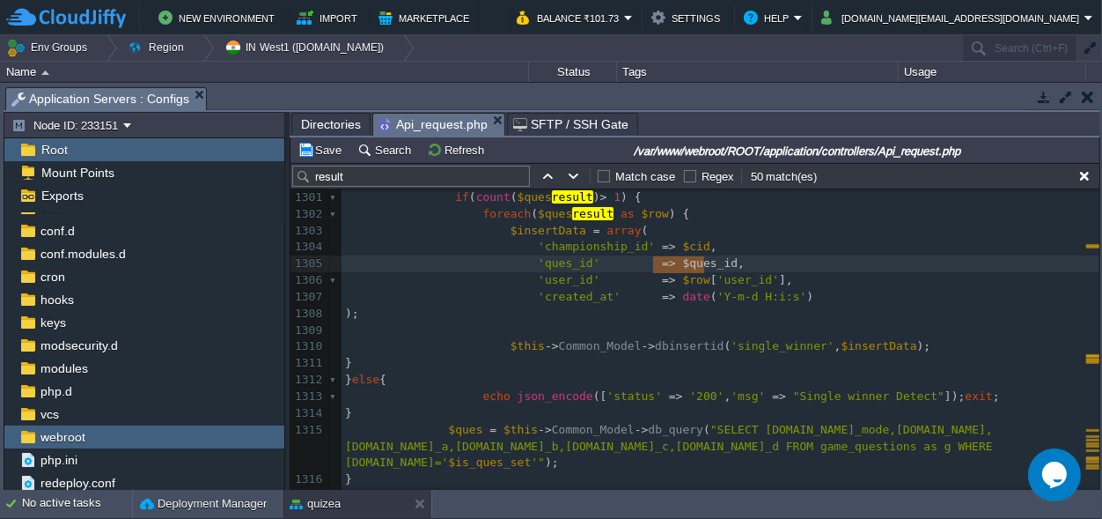
type textarea "$ques_id"
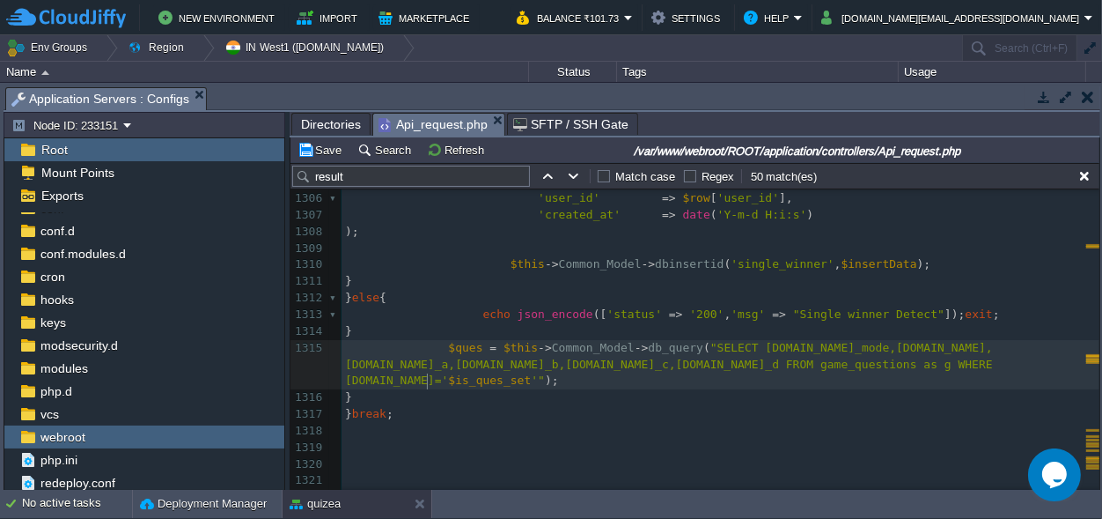
click at [427, 379] on div "xxxxxxxxxx $data = array ( 'status' => '200' , 'msg' => " result Declred" , 'ma…" at bounding box center [721, 224] width 758 height 1062
type textarea "$is_ques_set"
paste textarea
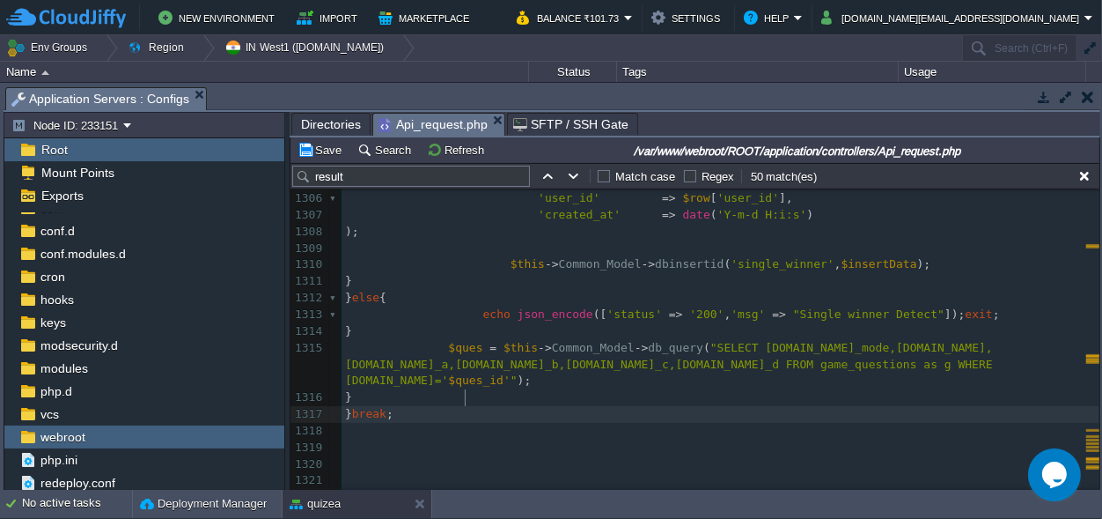
click at [666, 406] on pre "} break ;" at bounding box center [721, 414] width 758 height 17
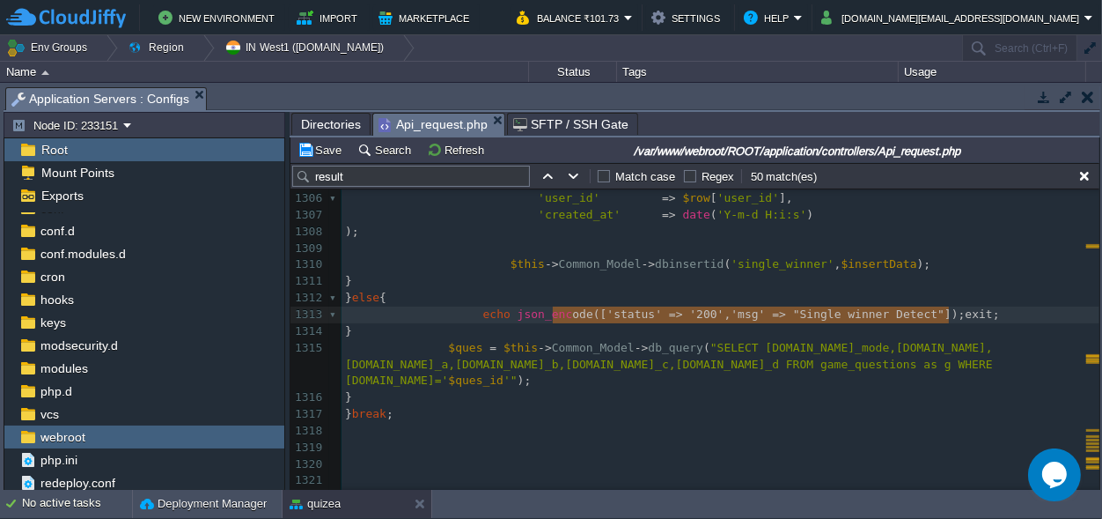
type textarea "on_encode(['status' => '200', 'msg' => "Single winner Detect"]);exit;"
drag, startPoint x: 981, startPoint y: 315, endPoint x: 512, endPoint y: 313, distance: 468.4
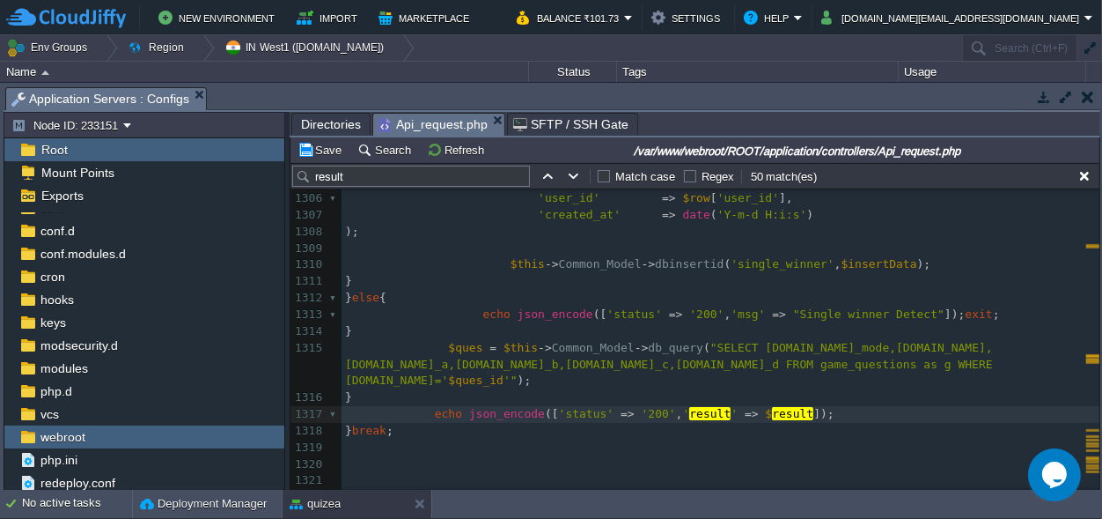
click at [451, 348] on span "$ques" at bounding box center [465, 347] width 34 height 13
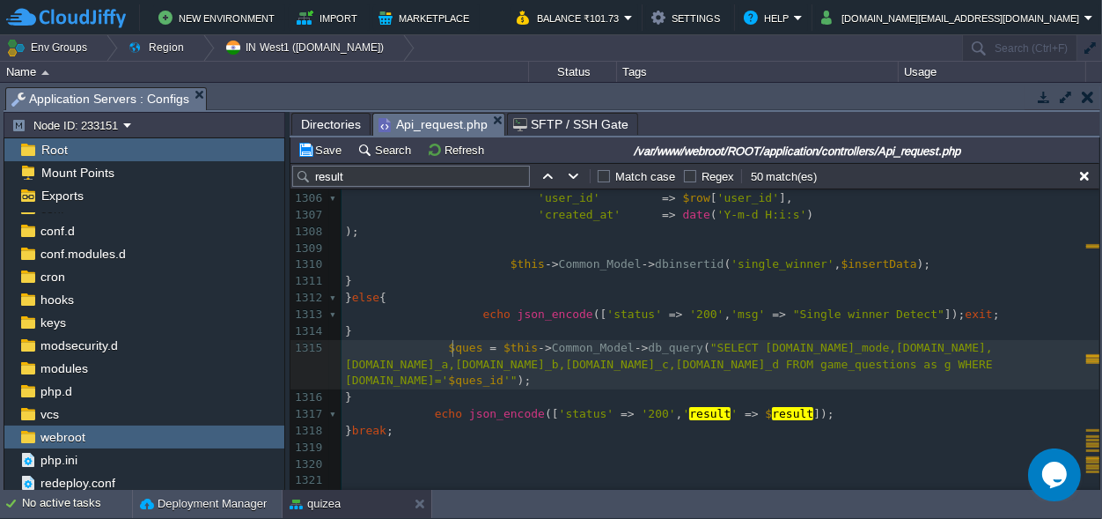
type textarea "$ques"
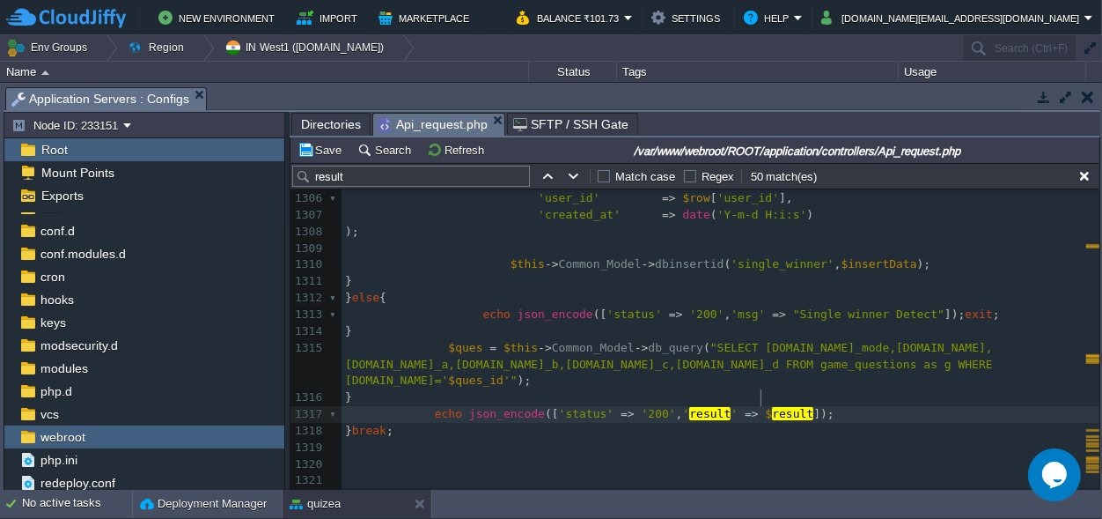
click at [772, 407] on span "result" at bounding box center [792, 413] width 41 height 13
type textarea "$result"
paste textarea
type textarea "result"
paste textarea
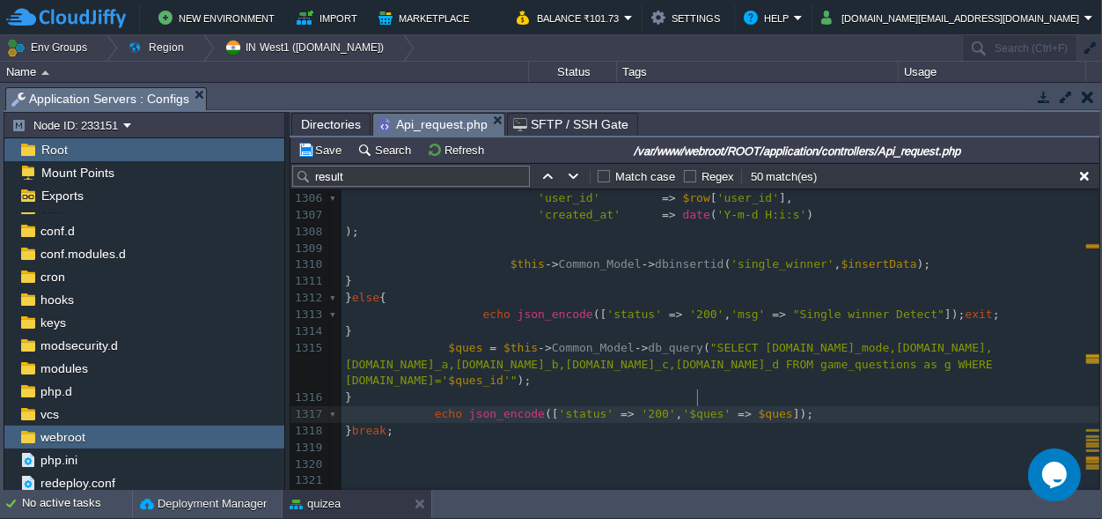
scroll to position [0, 0]
click at [683, 407] on span "'$ques'" at bounding box center [707, 413] width 48 height 13
click at [690, 407] on span "'ques'" at bounding box center [703, 413] width 41 height 13
click at [326, 145] on button "Save" at bounding box center [322, 150] width 49 height 16
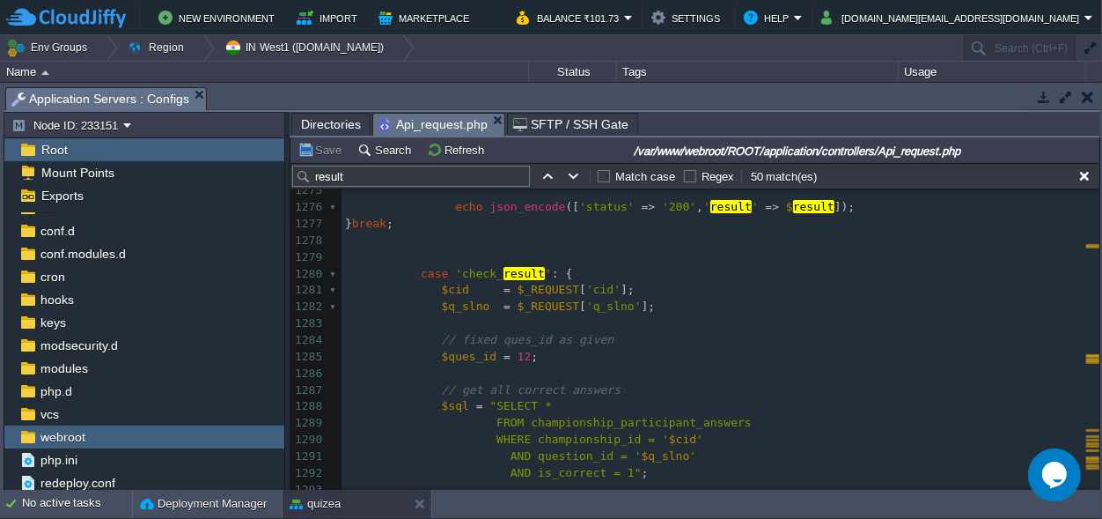
scroll to position [21771, 0]
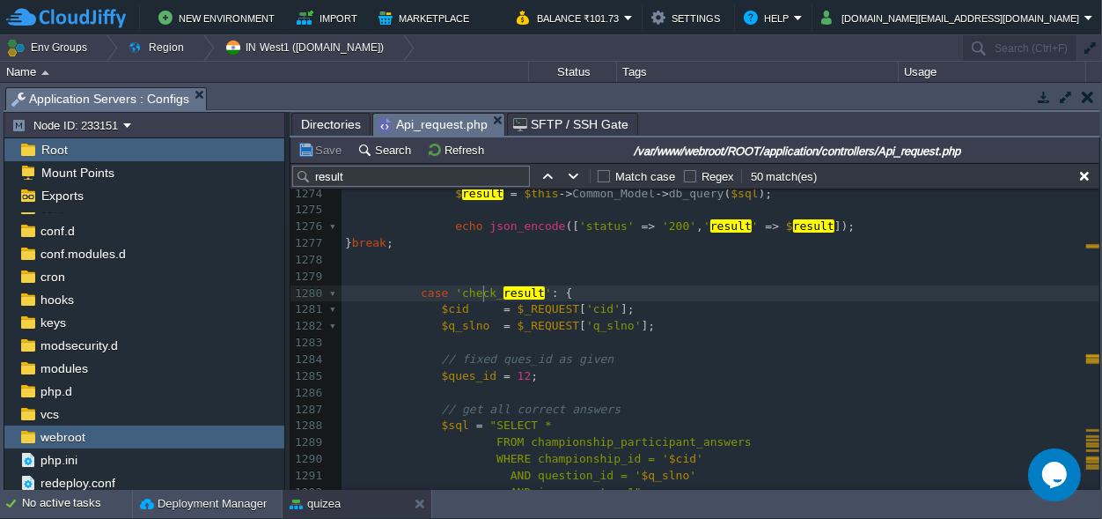
click at [482, 295] on span "'check_" at bounding box center [479, 292] width 48 height 13
type textarea "check_result"
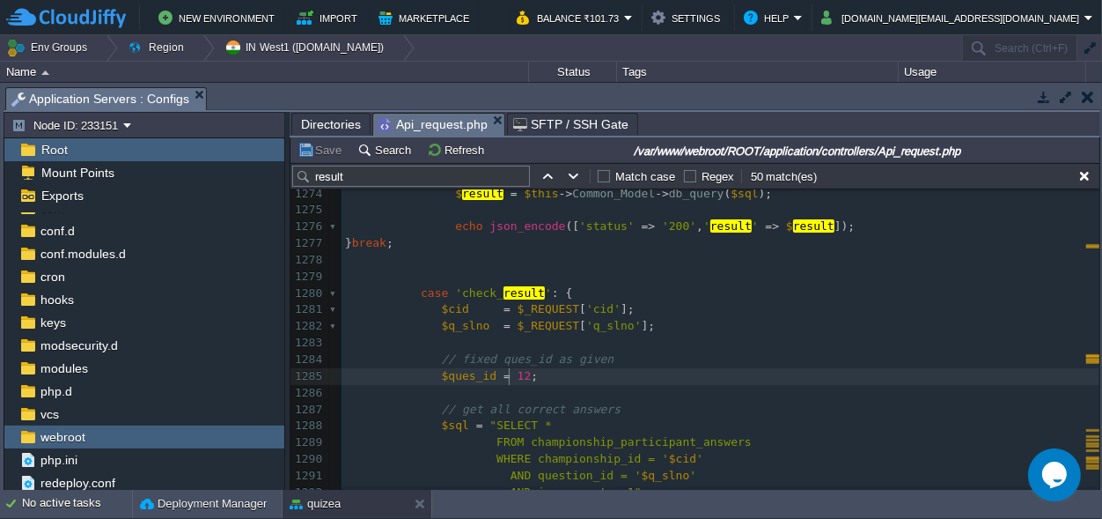
scroll to position [0, 0]
click at [512, 372] on div "xxxxxxxxxx echo json_encode ([ 'status' => '200' , 'ques' => $ques ]); 1264 $sq…" at bounding box center [721, 417] width 758 height 797
type textarea "12"
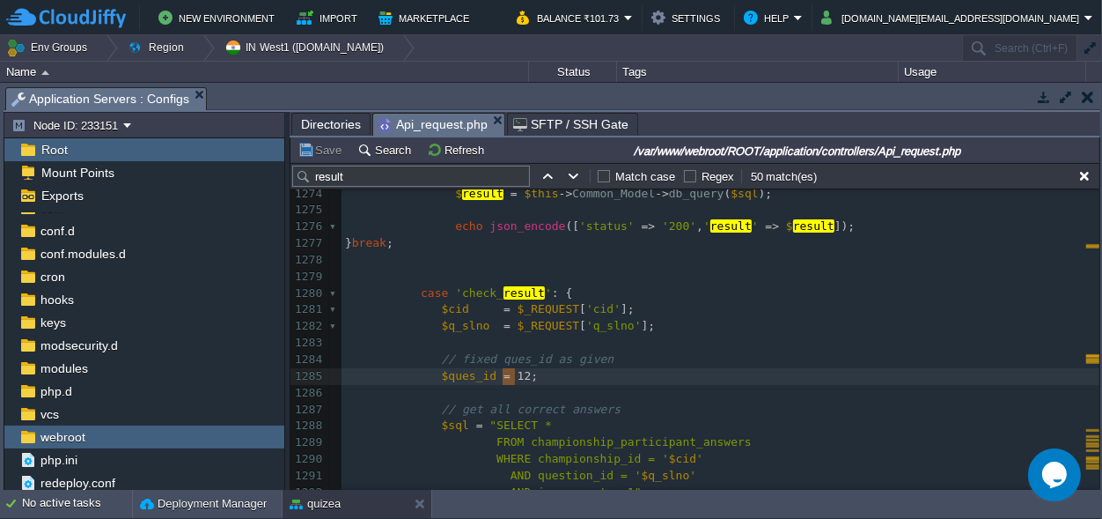
drag, startPoint x: 516, startPoint y: 374, endPoint x: 504, endPoint y: 374, distance: 11.4
paste textarea
click at [655, 373] on div "xxxxxxxxxx $data = array ( 'status' => '200' , 'msg' => " result Declred" , 'ma…" at bounding box center [721, 417] width 758 height 797
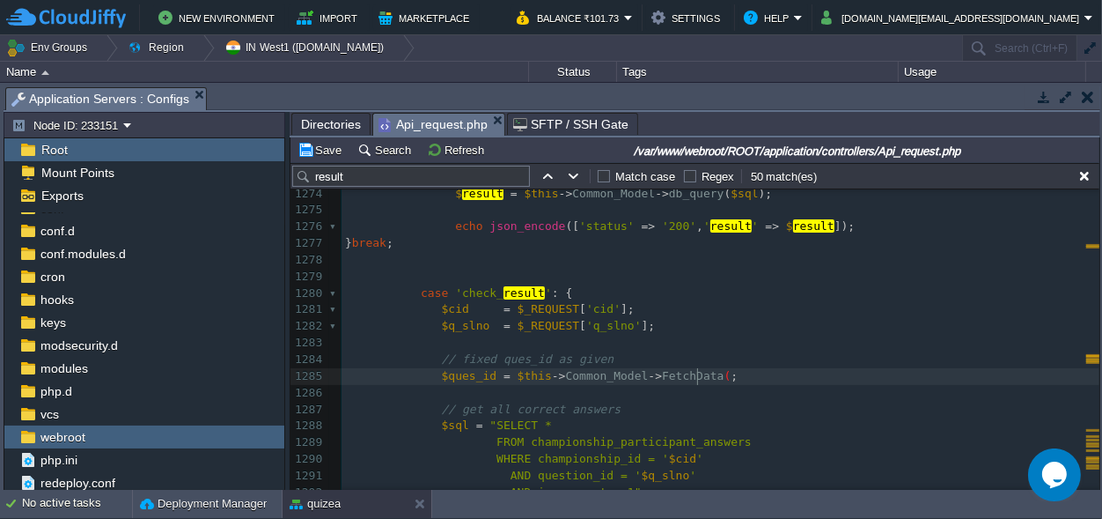
type textarea "FetchData()"
type textarea "''"
paste textarea
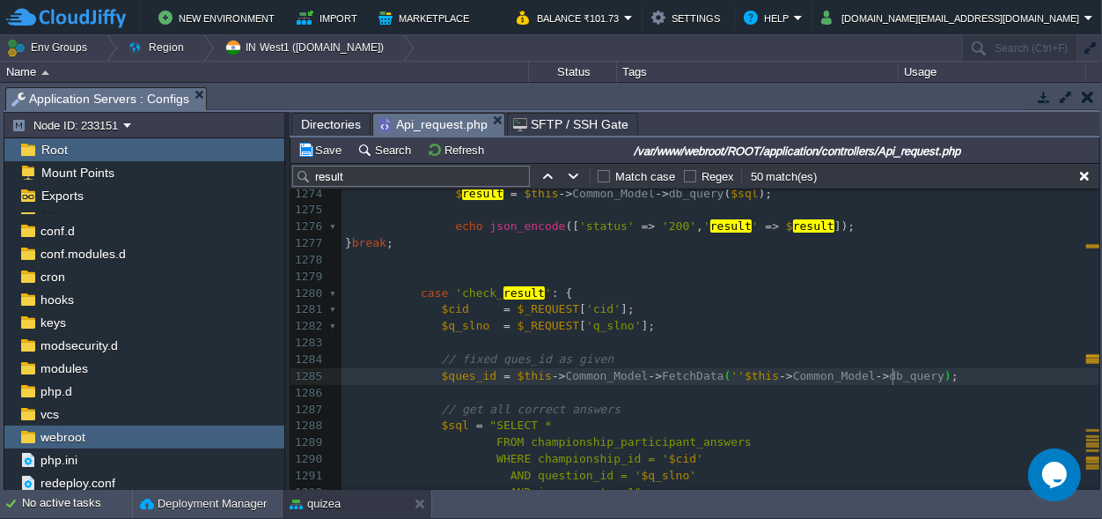
scroll to position [0, 0]
paste textarea "game_questions"
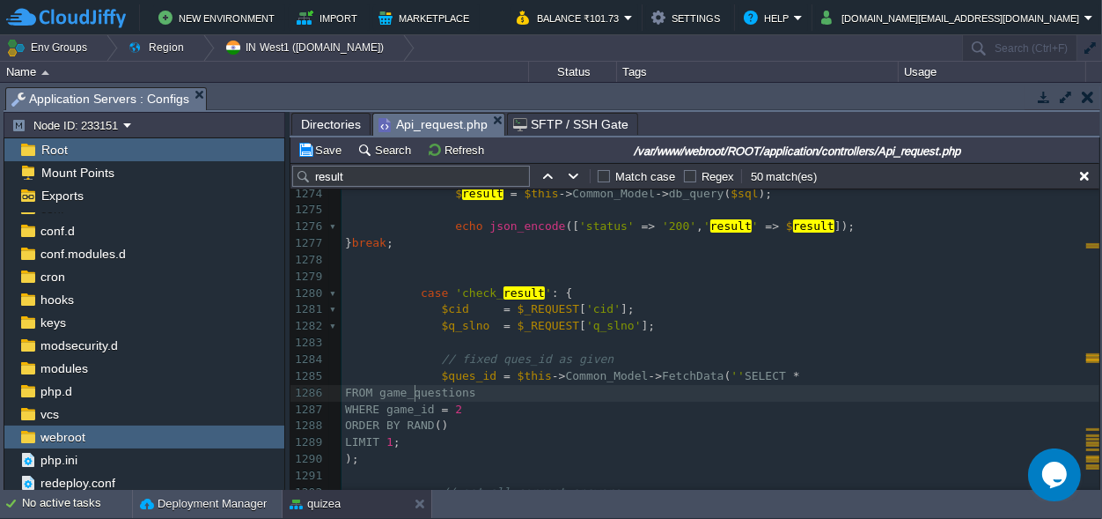
click at [415, 392] on div "xxxxxxxxxx $data = array ( 'status' => '200' , 'msg' => " result Declred" , 'ma…" at bounding box center [721, 459] width 758 height 880
type textarea "game_questions"
click at [703, 373] on div "xxxxxxxxxx $data = array ( 'status' => '200' , 'msg' => " result Declred" , 'ma…" at bounding box center [721, 459] width 758 height 880
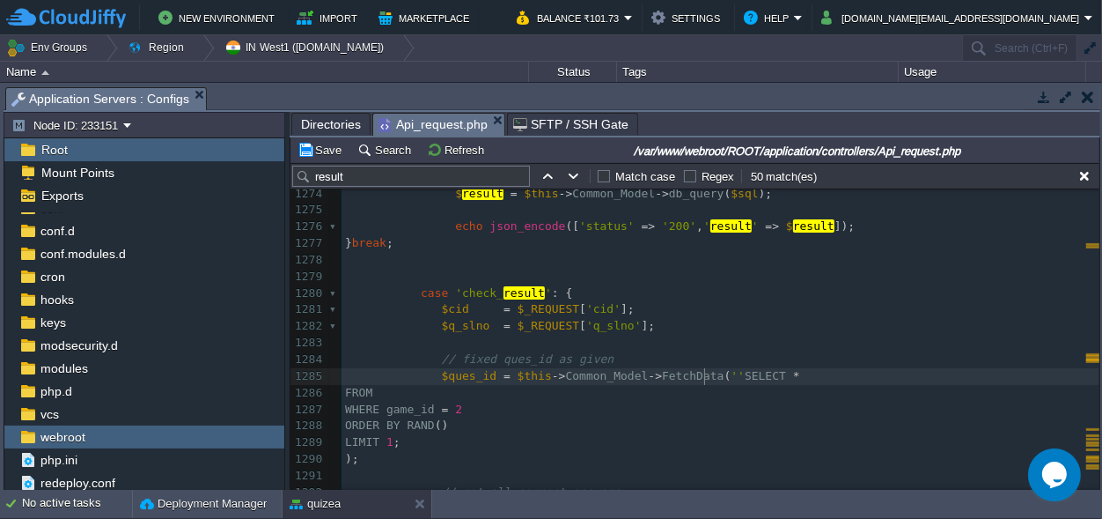
paste textarea ","
type textarea ",''"
type textarea "id"
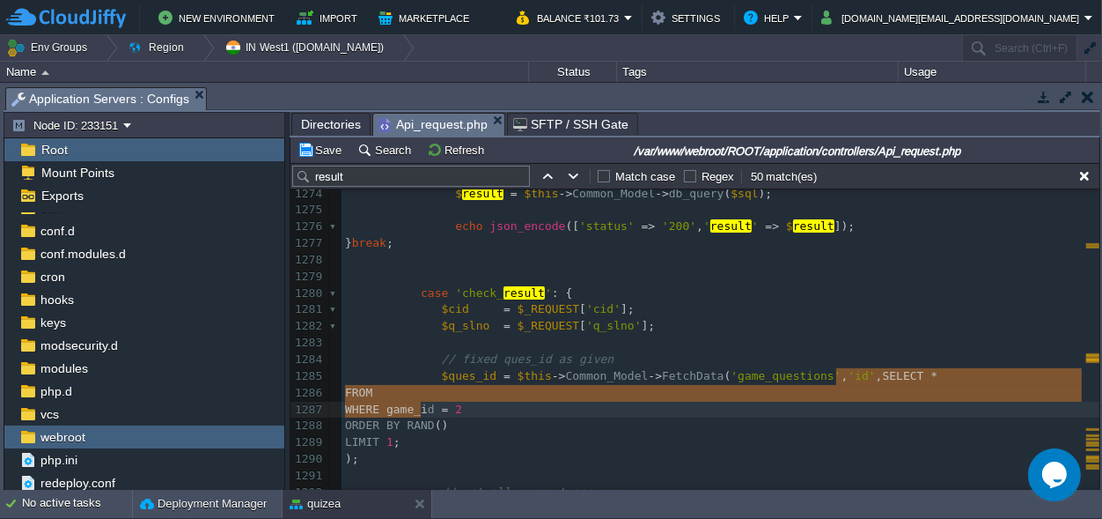
scroll to position [27, 69]
type textarea "SELECT * FROM WHERE"
drag, startPoint x: 836, startPoint y: 374, endPoint x: 373, endPoint y: 410, distance: 464.5
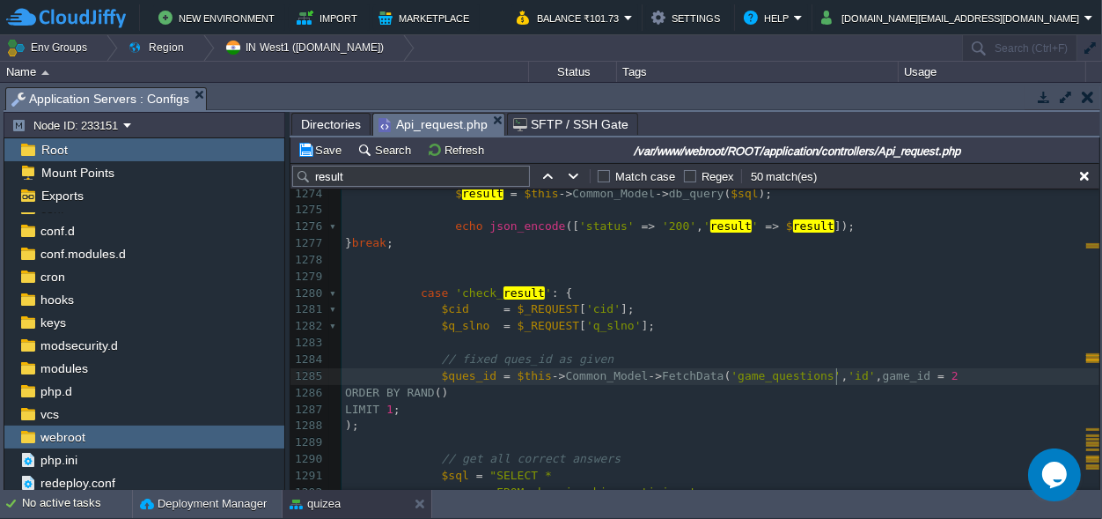
scroll to position [0, 0]
type textarea """
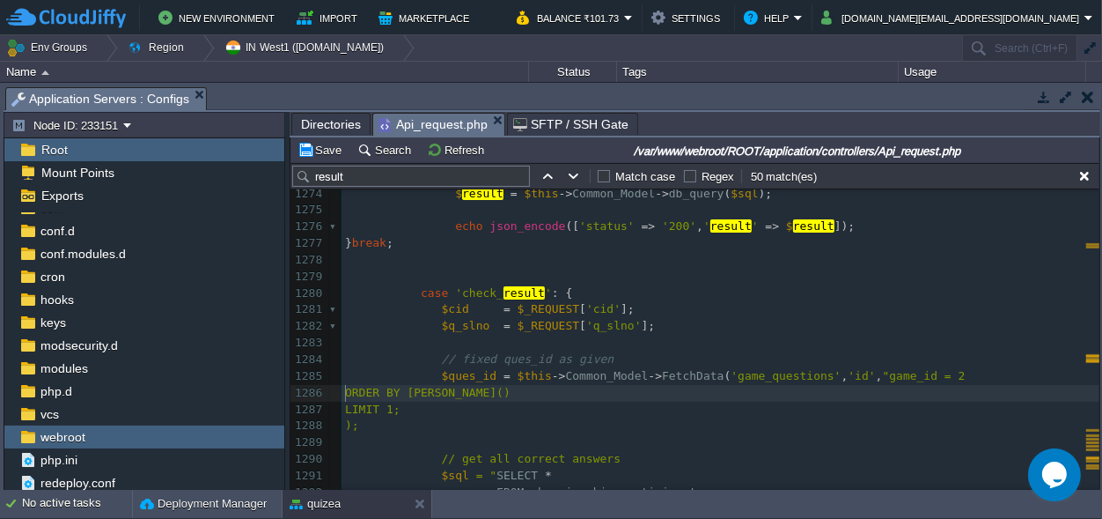
click at [344, 390] on pre "ORDER BY [PERSON_NAME]()" at bounding box center [721, 393] width 758 height 17
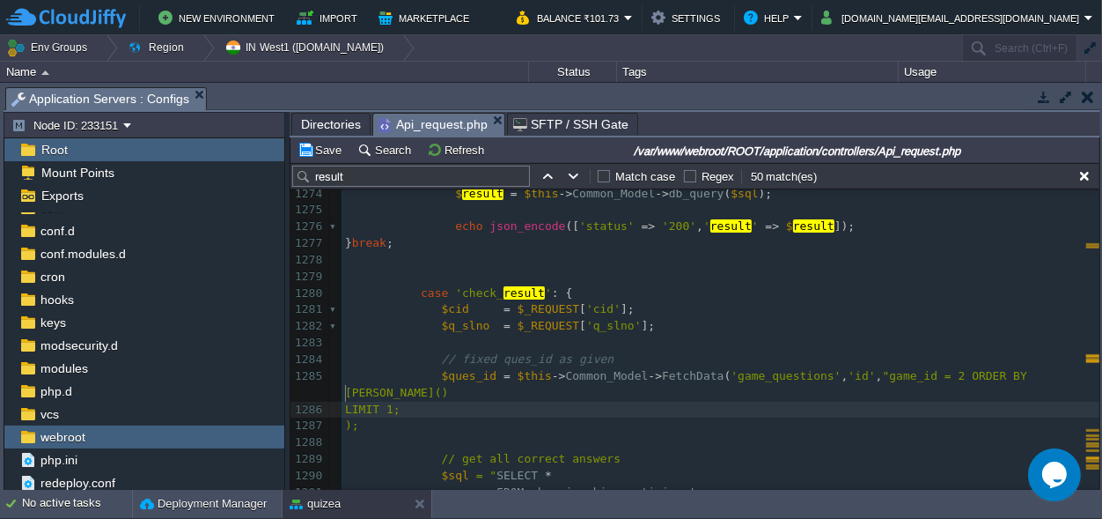
click at [343, 401] on pre "LIMIT 1;" at bounding box center [721, 409] width 758 height 17
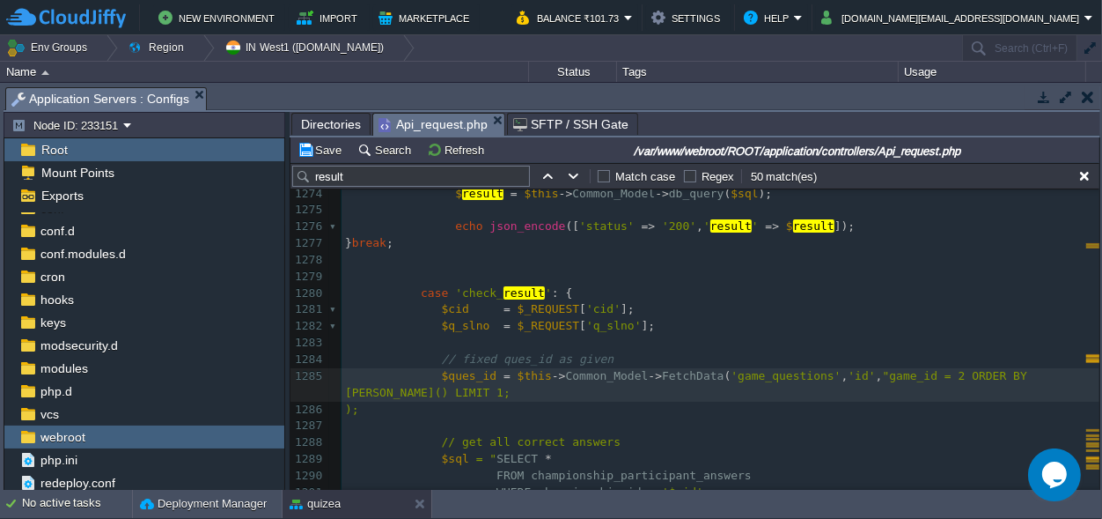
click at [1070, 377] on div "xxxxxxxxxx $data = array ( 'status' => '200' , 'msg' => " result Declred" , 'ma…" at bounding box center [721, 433] width 758 height 829
type textarea """
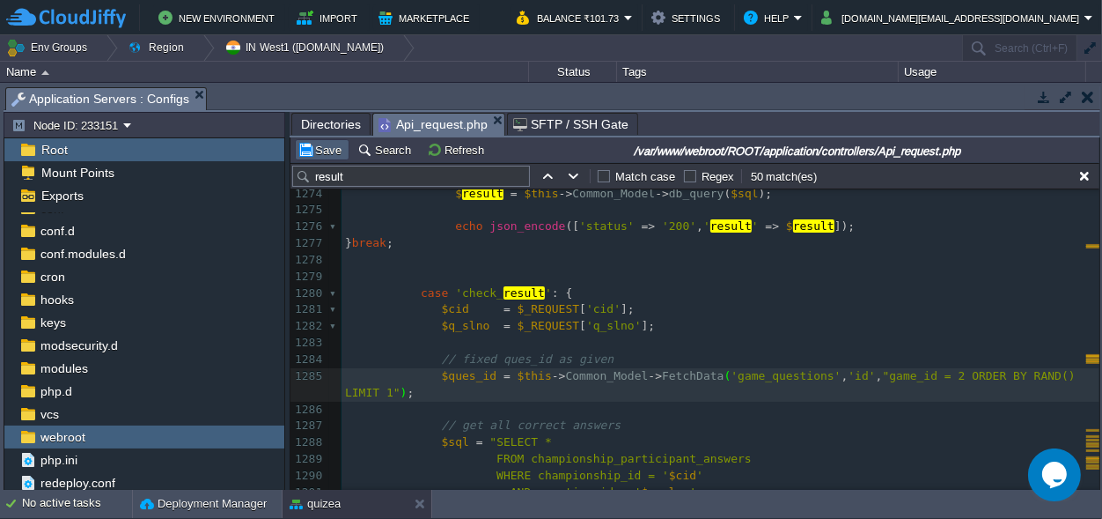
click at [318, 150] on button "Save" at bounding box center [322, 150] width 49 height 16
paste textarea "="
type textarea "AND =''"
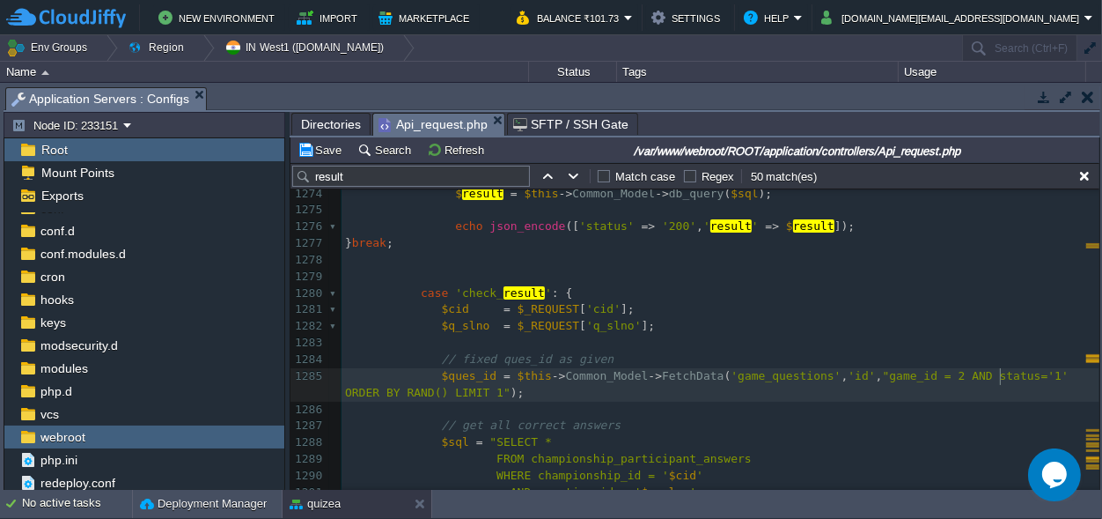
scroll to position [0, 6]
type textarea "1"
click at [327, 151] on button "Save" at bounding box center [322, 150] width 49 height 16
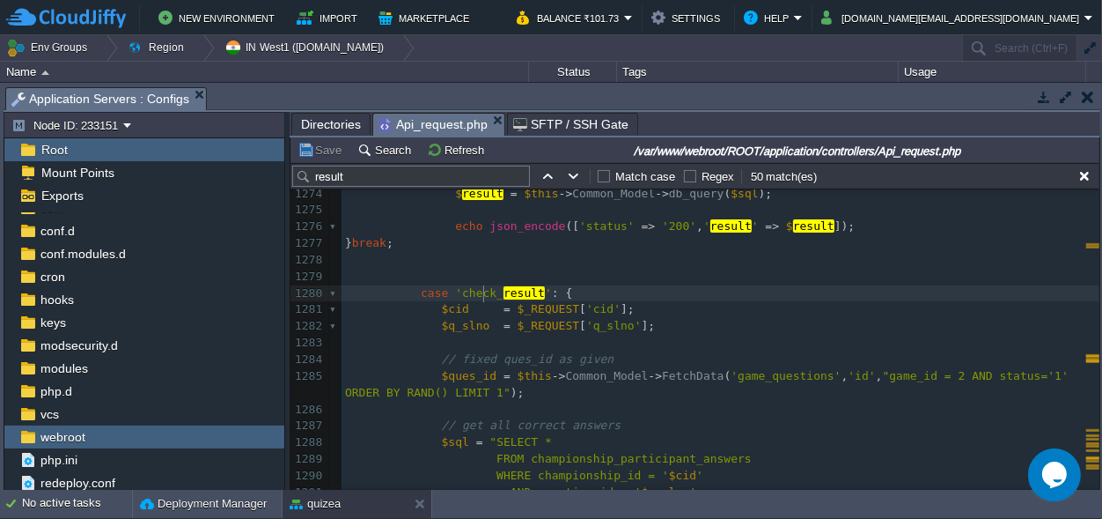
click at [482, 292] on span "'check_" at bounding box center [479, 292] width 48 height 13
type textarea "check_result"
type textarea "get_question_"
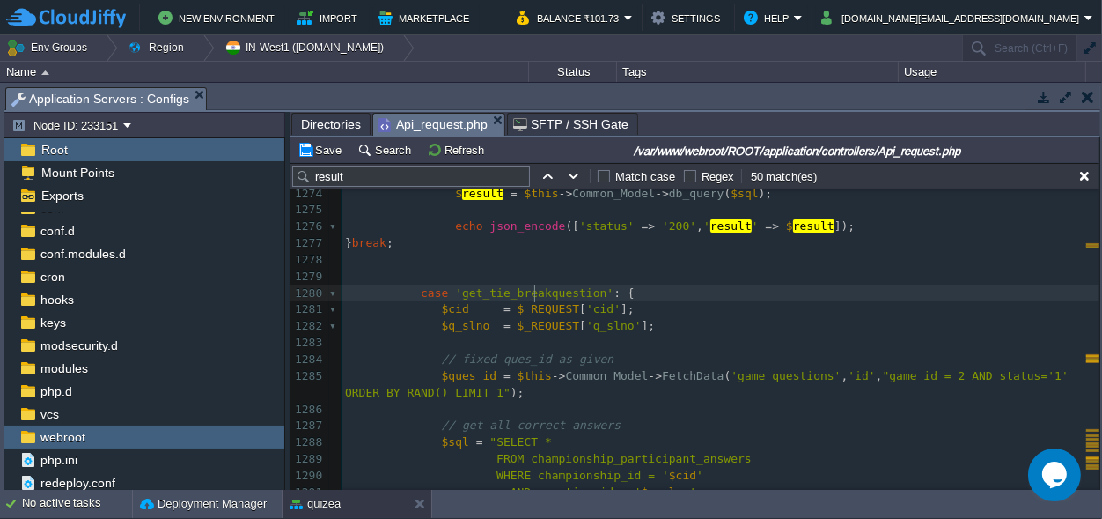
scroll to position [0, 56]
type textarea "tie_break_"
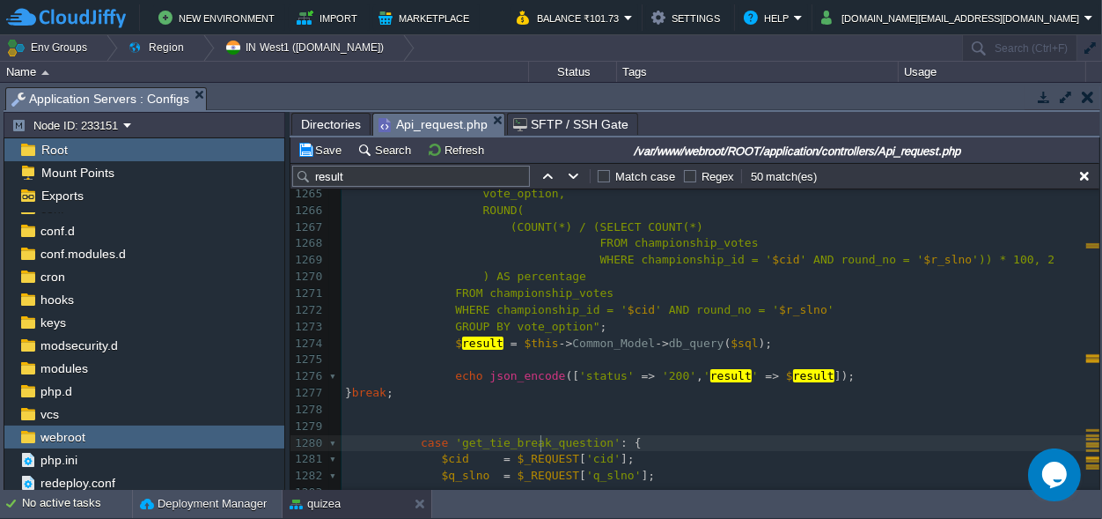
scroll to position [21606, 0]
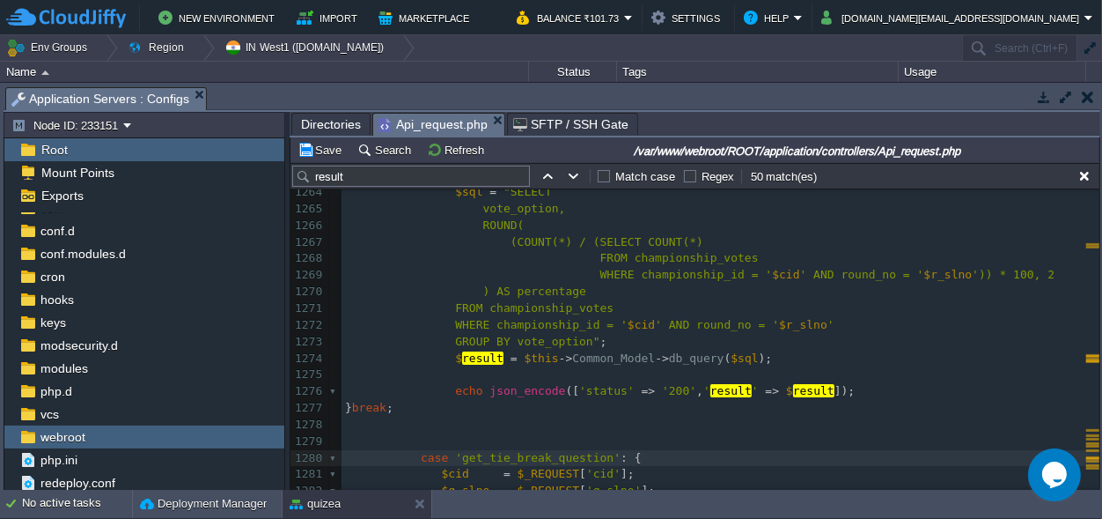
click at [318, 148] on button "Save" at bounding box center [322, 150] width 49 height 16
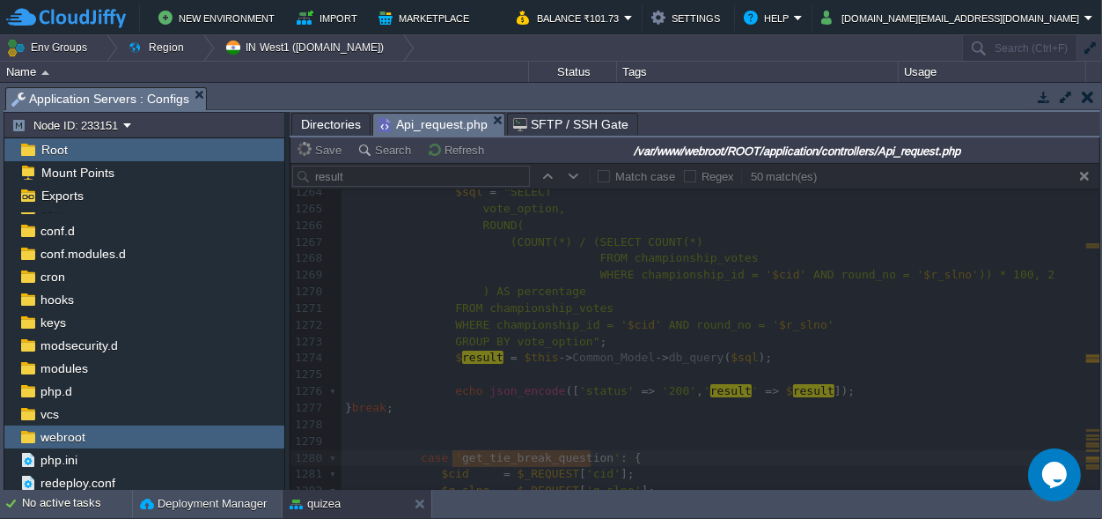
type textarea "get_tie_break_question"
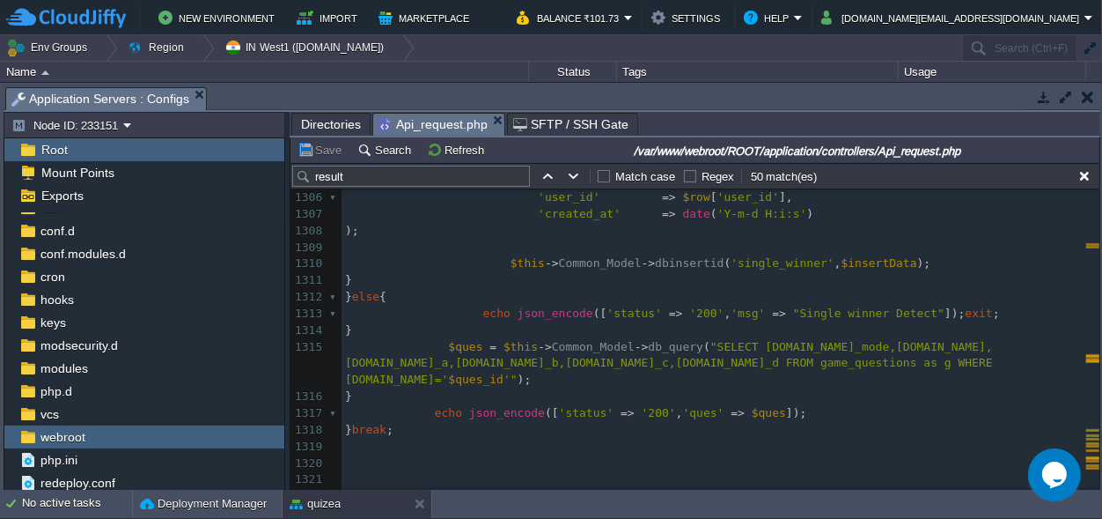
scroll to position [22429, 0]
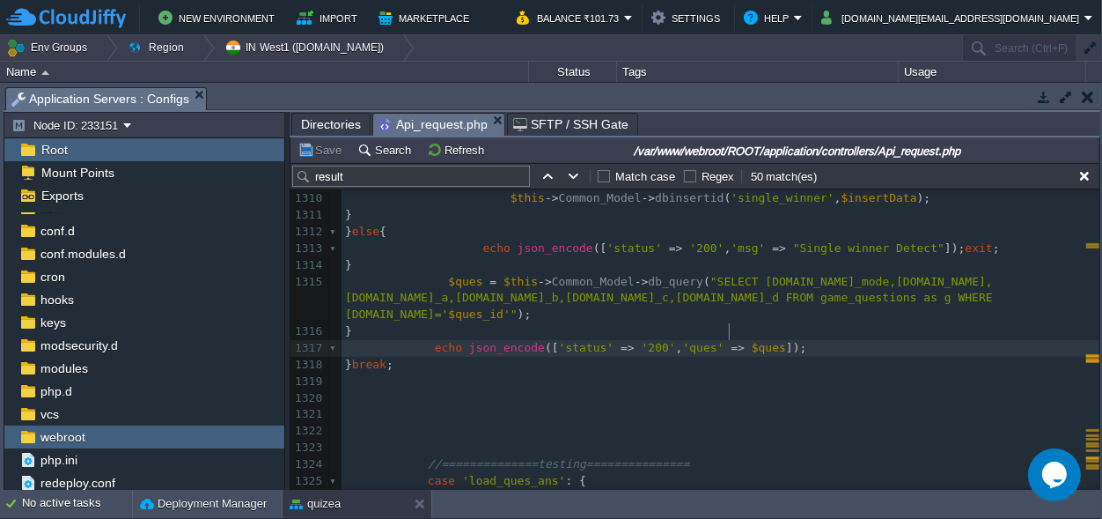
click at [752, 341] on span "$ques" at bounding box center [769, 347] width 34 height 13
type textarea "$ques"
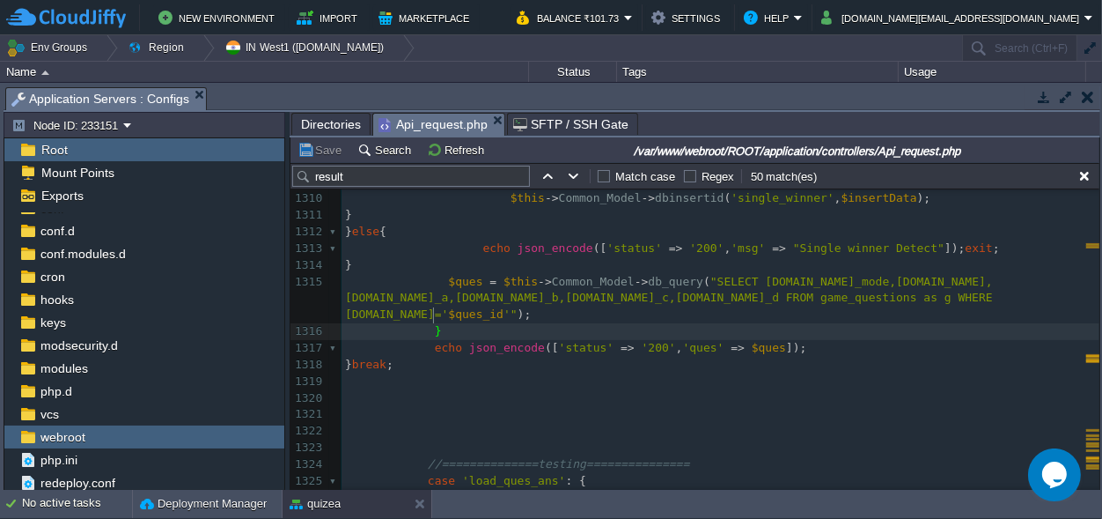
scroll to position [0, 0]
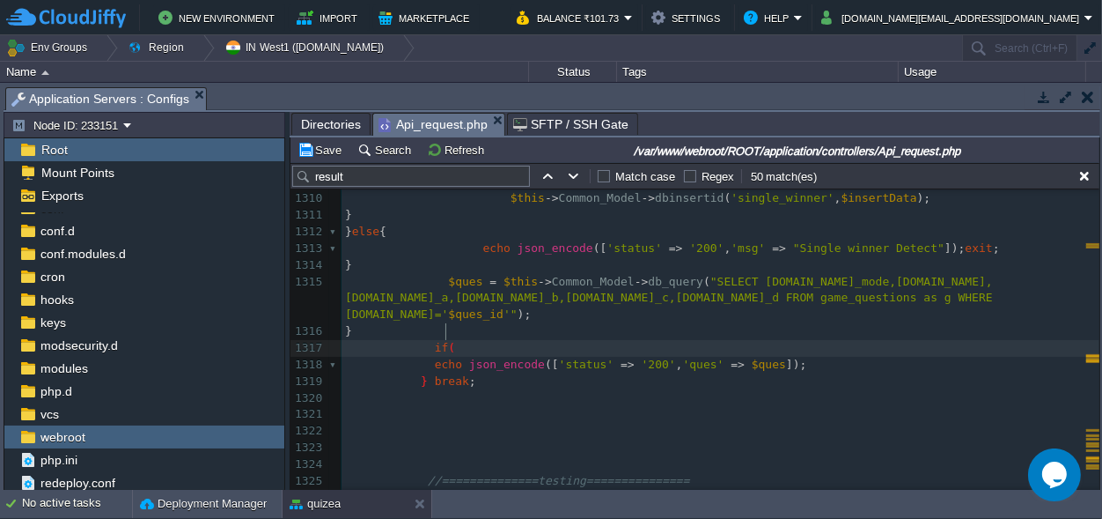
type textarea "if()"
paste textarea "{"
type textarea "{"
click at [426, 357] on span at bounding box center [390, 363] width 90 height 13
click at [824, 357] on pre "echo json_encode ([ 'status' => '200' , 'ques' => $ques ]);" at bounding box center [721, 365] width 758 height 17
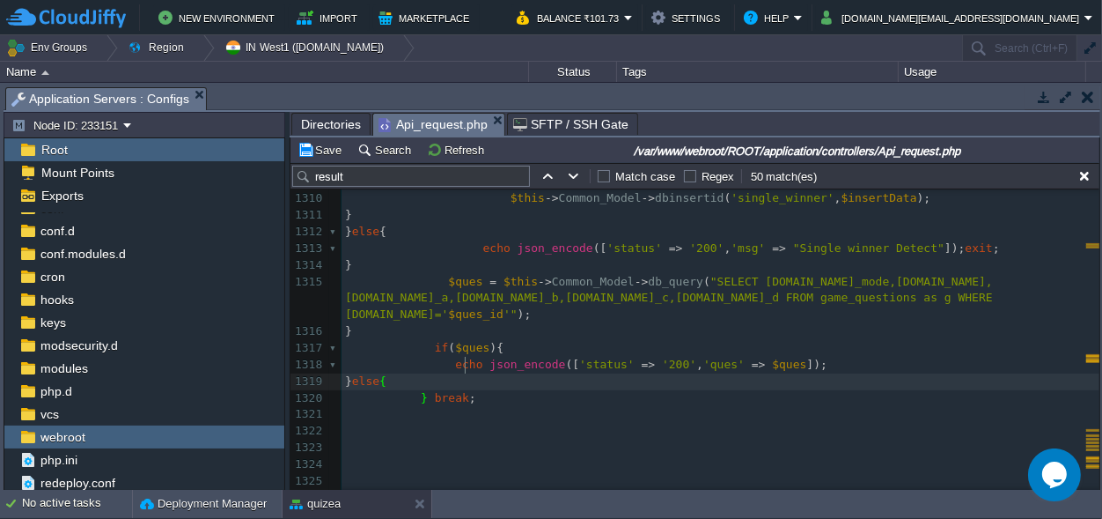
type textarea "}else{}"
click at [800, 357] on pre "echo json_encode ([ 'status' => '200' , 'ques' => $ques ]);" at bounding box center [721, 365] width 758 height 17
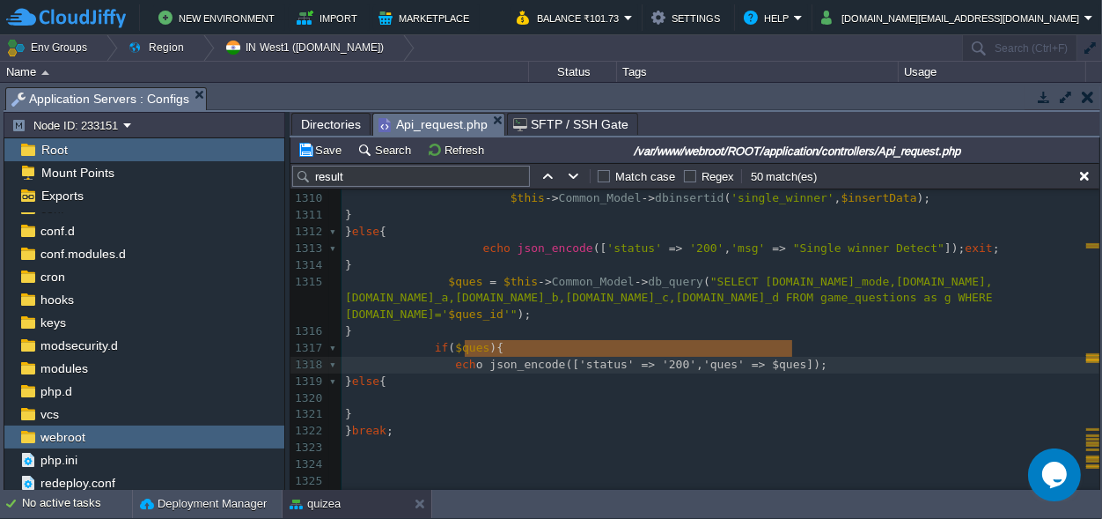
type textarea "echo json_encode(['status' => '200', 'ques' => $ques]);"
drag, startPoint x: 799, startPoint y: 352, endPoint x: 460, endPoint y: 344, distance: 339.1
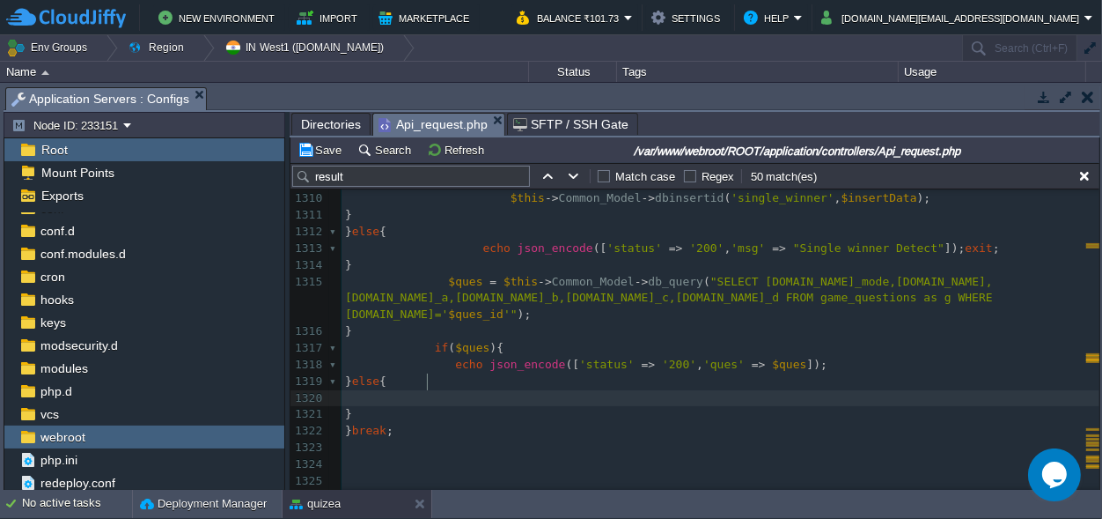
click at [460, 390] on pre at bounding box center [721, 398] width 758 height 17
paste textarea "ques"
click at [699, 384] on div "xxxxxxxxxx $data = array ( 'status' => '200' , 'msg' => " result Declred" , 'ma…" at bounding box center [721, 223] width 758 height 1128
type textarea "msg"
click at [765, 391] on span "$ques" at bounding box center [782, 397] width 34 height 13
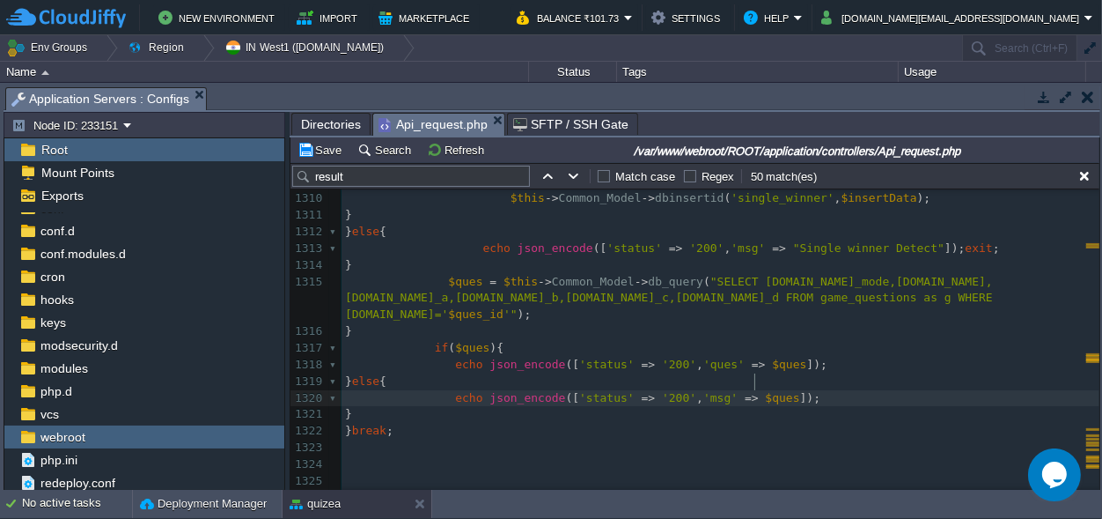
type textarea "$ques"
type textarea """"
type textarea "massage"
type textarea "somthing went wrong"
click at [460, 334] on div "xxxxxxxxxx $data = array ( 'status' => '200' , 'msg' => " result Declred" , 'ma…" at bounding box center [721, 223] width 758 height 1128
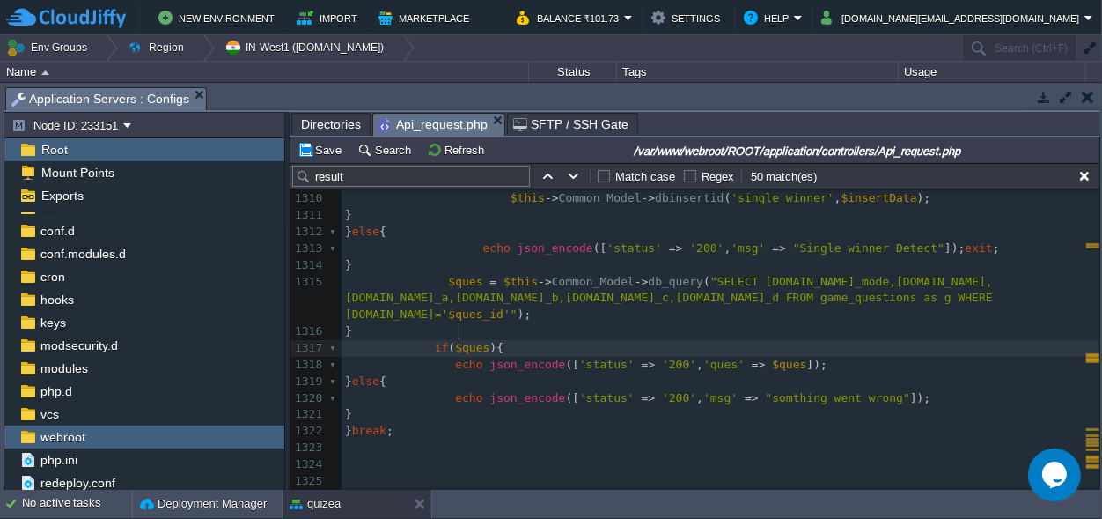
type textarea "$ques"
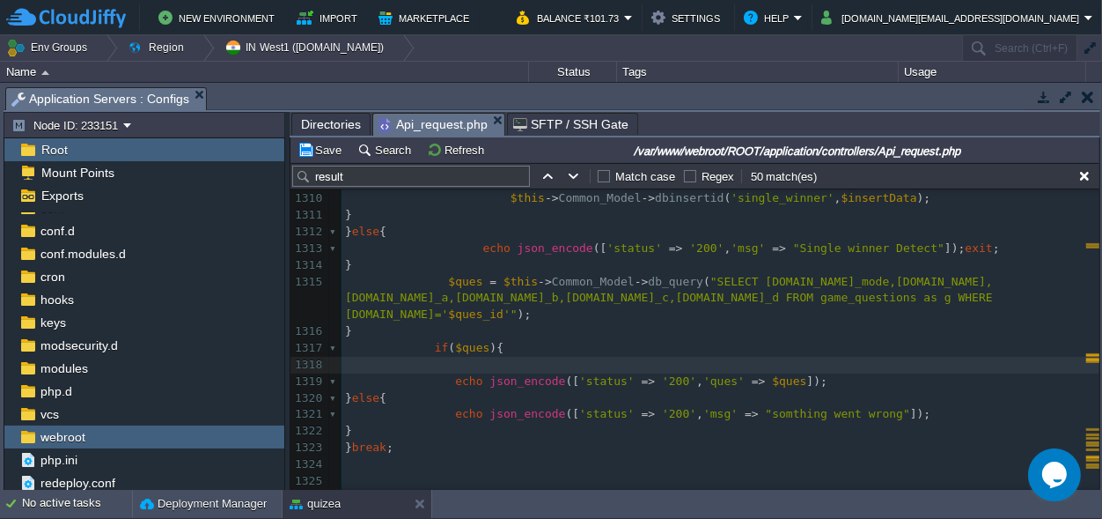
paste textarea "["
type textarea "[][]"
type textarea "0"
type textarea "''"
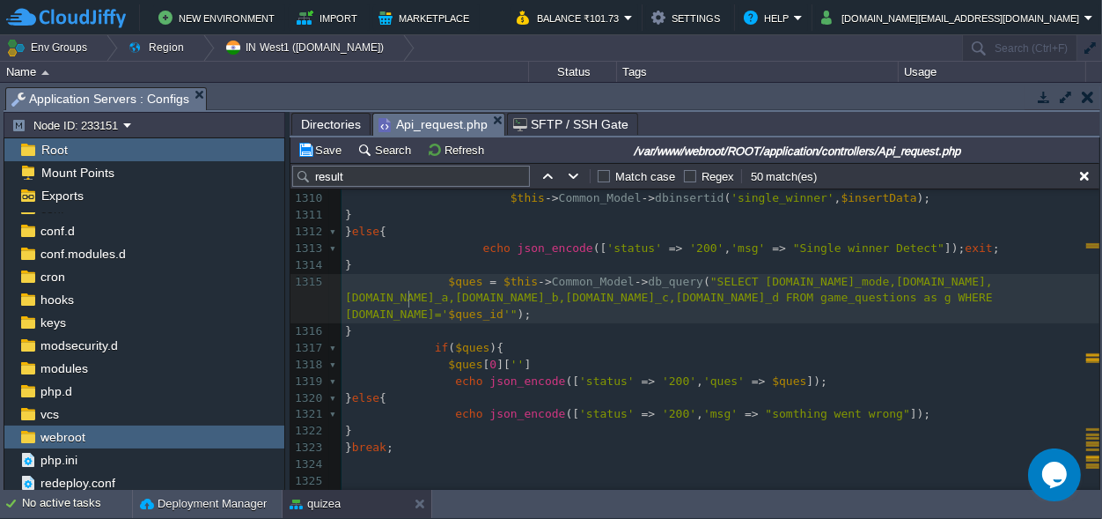
click at [406, 300] on span ""SELECT [DOMAIN_NAME]_mode,[DOMAIN_NAME],[DOMAIN_NAME]_a,[DOMAIN_NAME]_b,[DOMAI…" at bounding box center [672, 298] width 655 height 47
type textarea "game_mode"
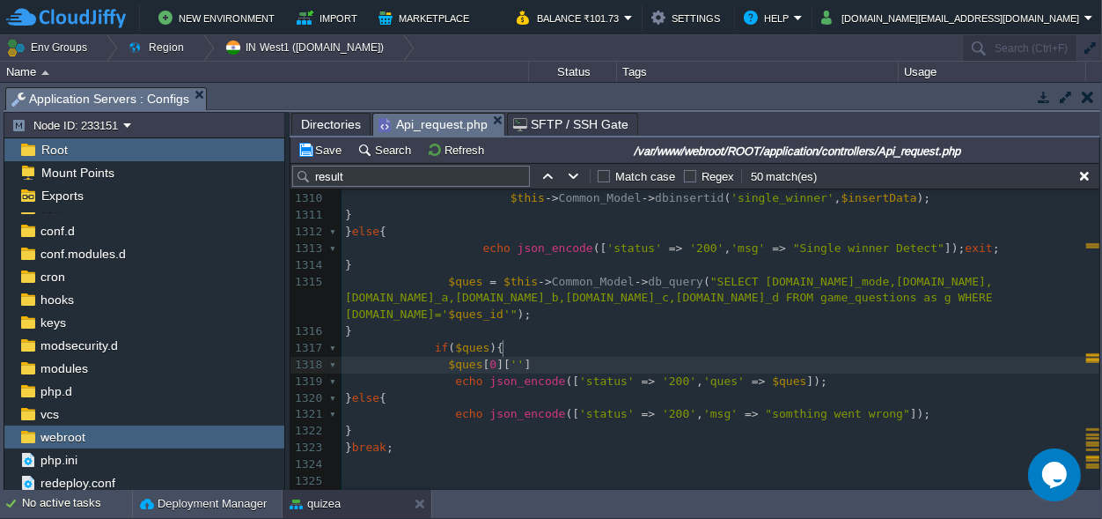
paste textarea "="
type textarea "="""
type textarea "mcq"
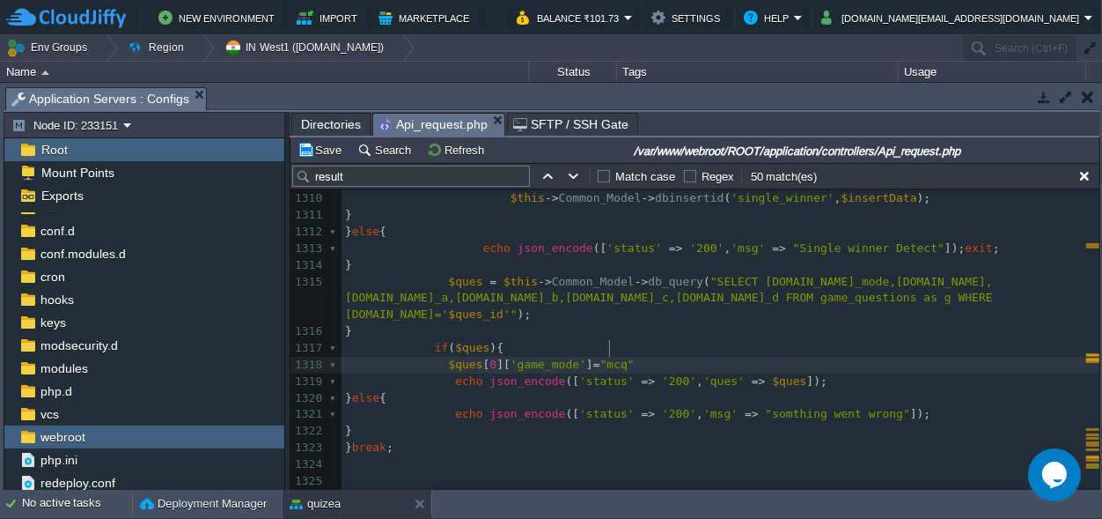
scroll to position [0, 0]
type textarea ";"
click at [438, 357] on span at bounding box center [396, 363] width 103 height 13
click at [324, 145] on button "Save" at bounding box center [322, 150] width 49 height 16
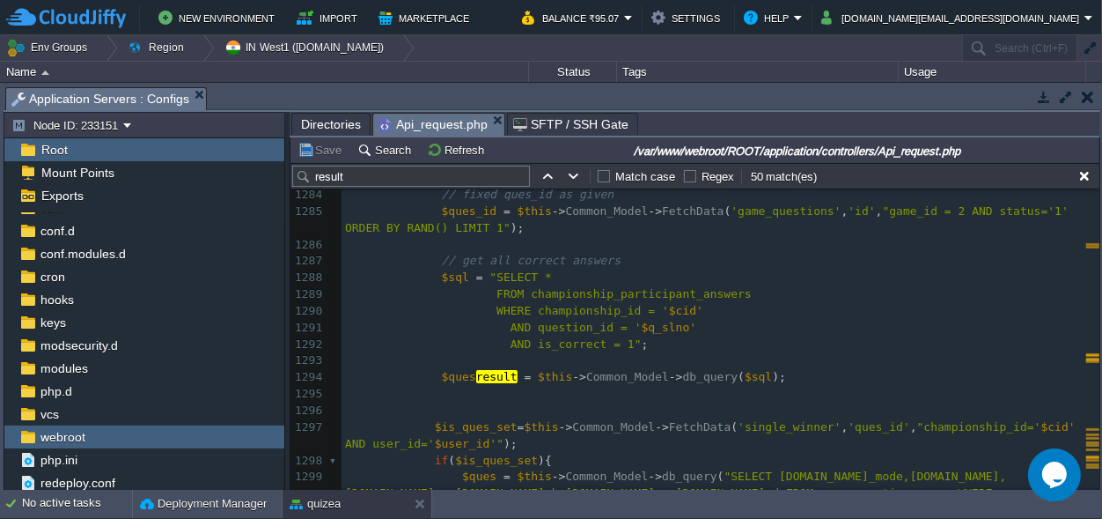
scroll to position [22265, 0]
